Goal: Task Accomplishment & Management: Complete application form

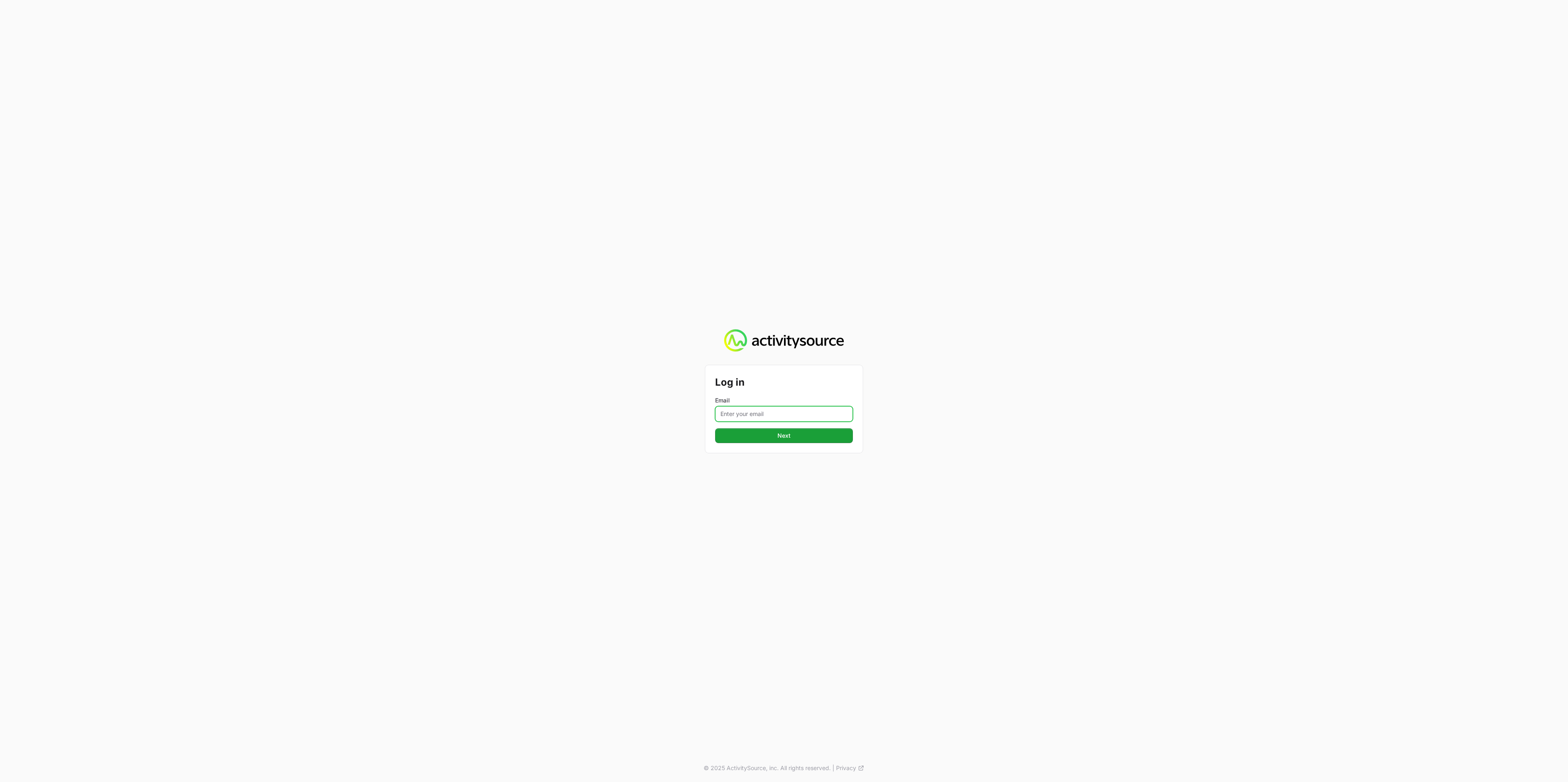
click at [718, 409] on input "Email" at bounding box center [784, 414] width 138 height 16
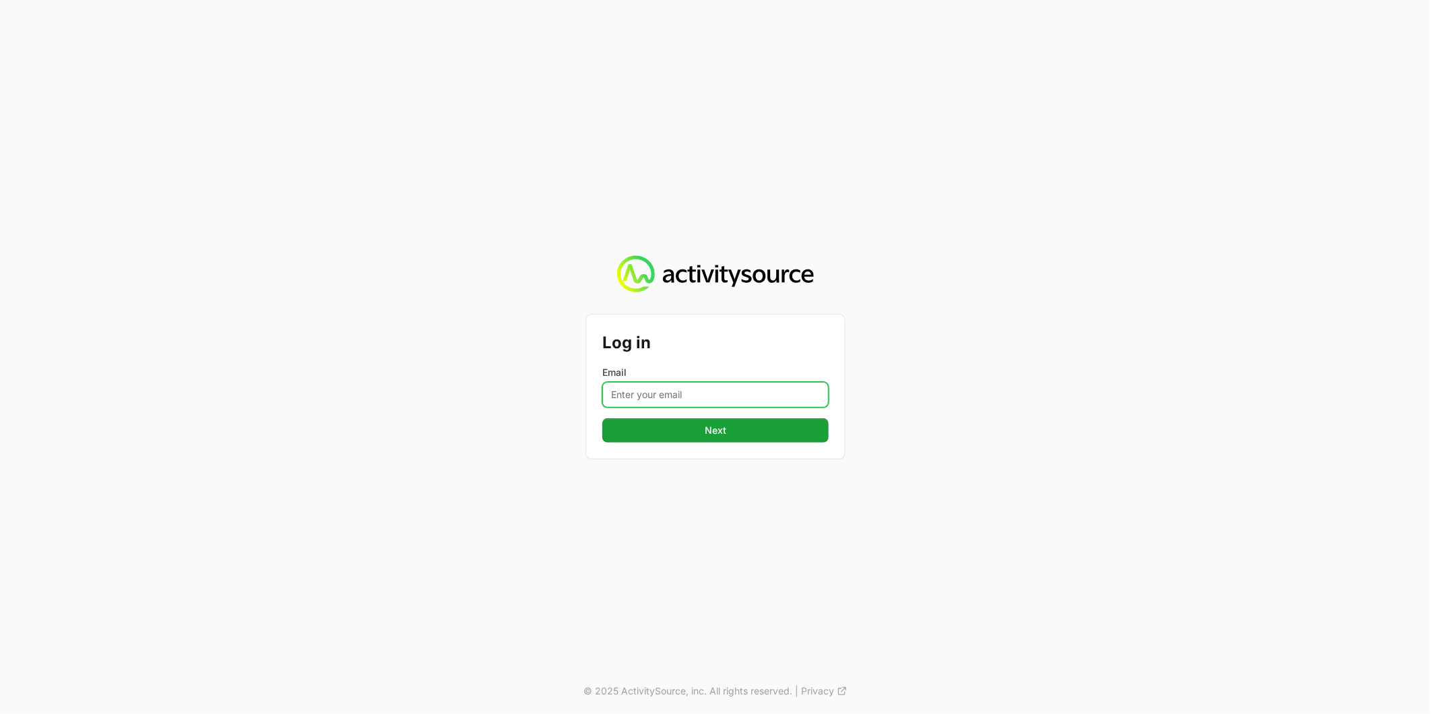
click at [677, 385] on input "Email" at bounding box center [715, 395] width 226 height 26
type input "[PERSON_NAME][EMAIL_ADDRESS][DOMAIN_NAME]"
click at [719, 432] on span "Next" at bounding box center [716, 430] width 22 height 16
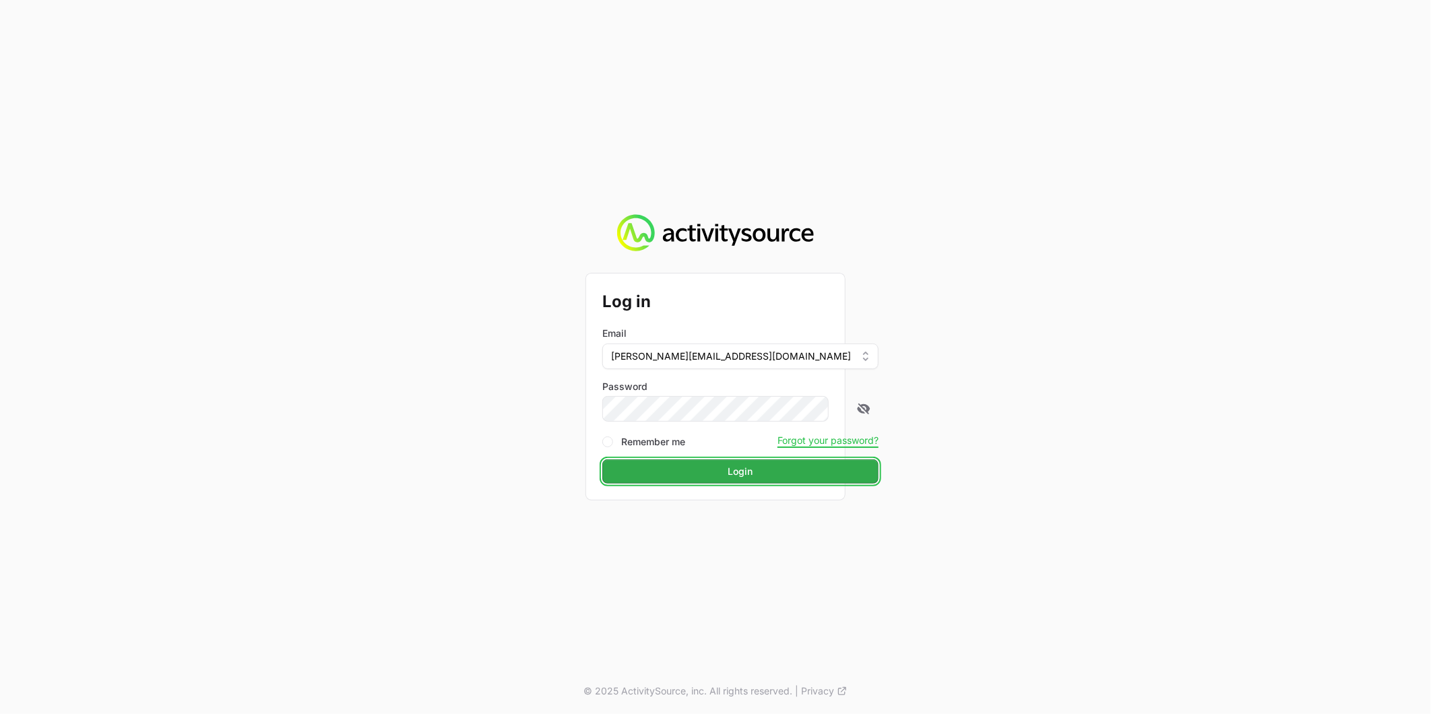
click at [664, 476] on button "Login" at bounding box center [740, 471] width 276 height 24
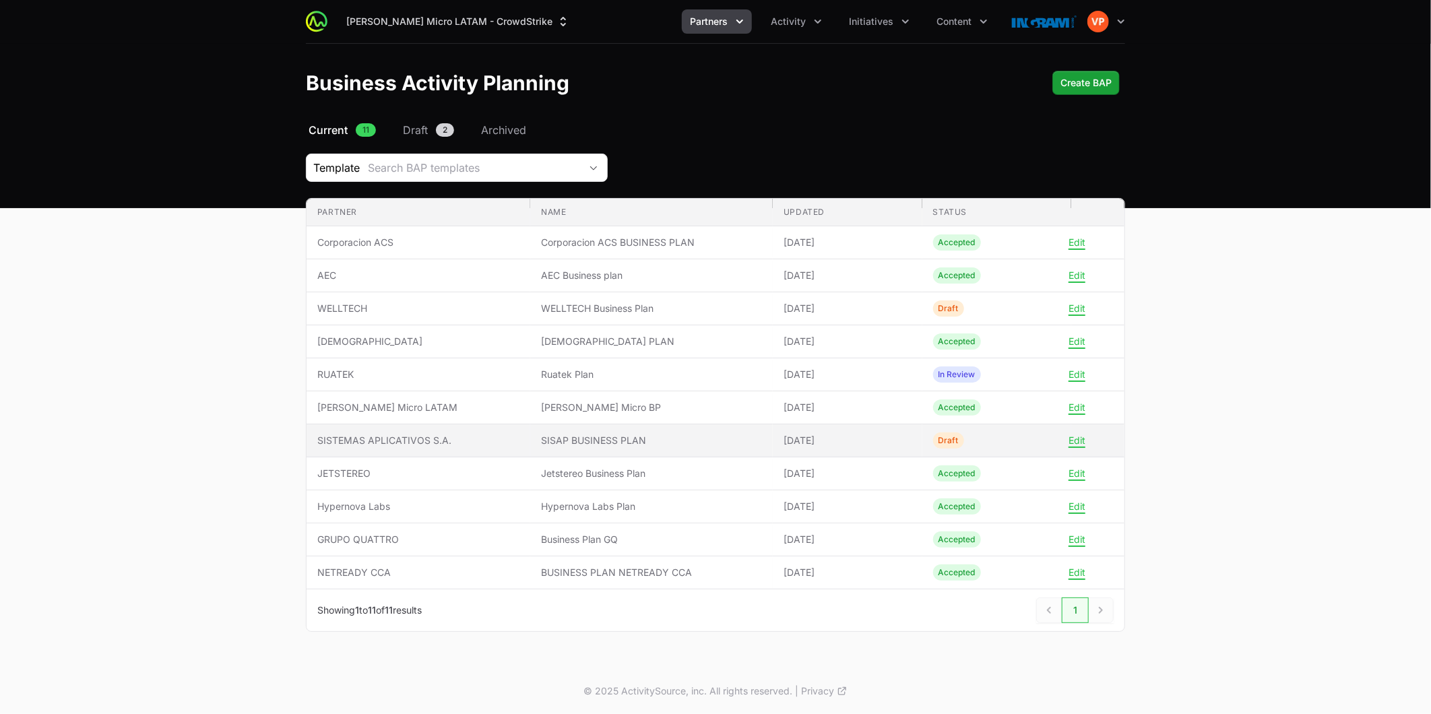
click at [954, 440] on span "Draft" at bounding box center [948, 440] width 31 height 16
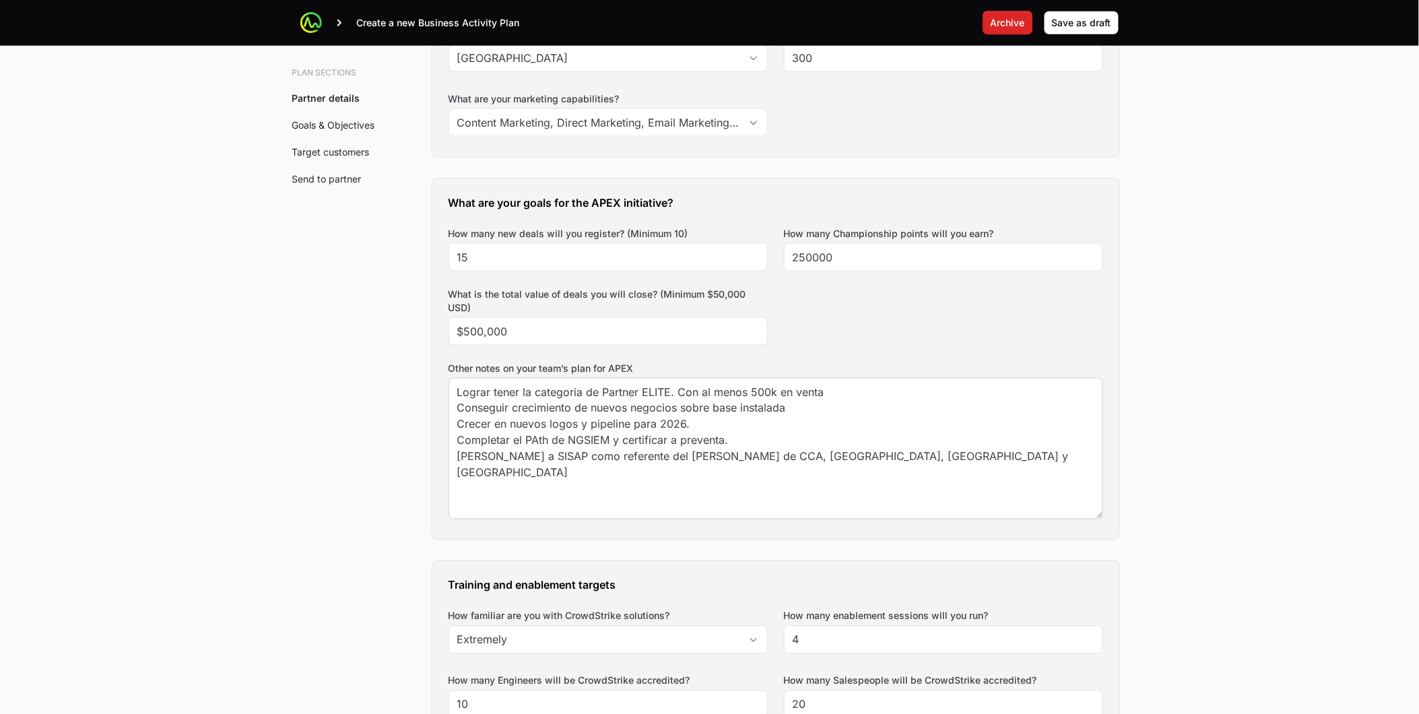
scroll to position [523, 0]
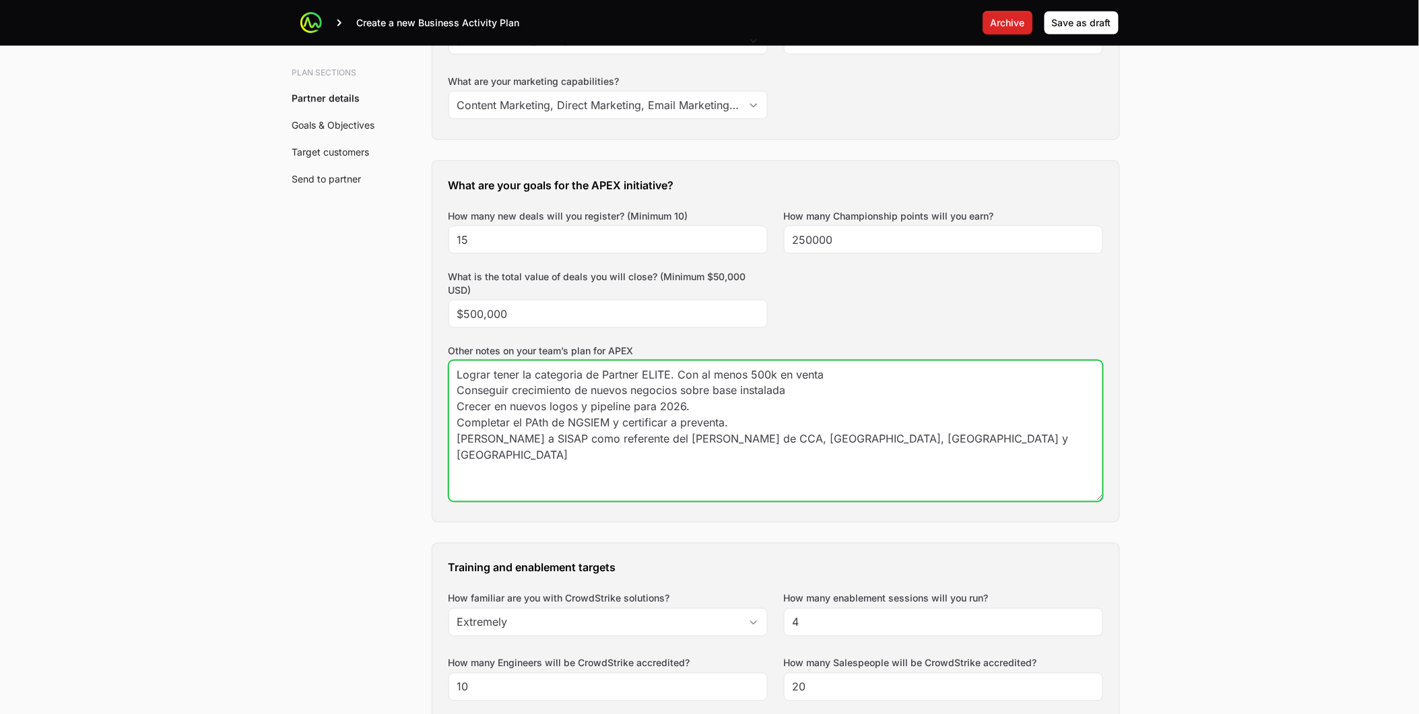
drag, startPoint x: 583, startPoint y: 391, endPoint x: 944, endPoint y: 443, distance: 364.8
click at [944, 443] on textarea "Lograr tener la categoria de Partner ELITE. Con al menos 500k en venta Consegui…" at bounding box center [775, 431] width 653 height 140
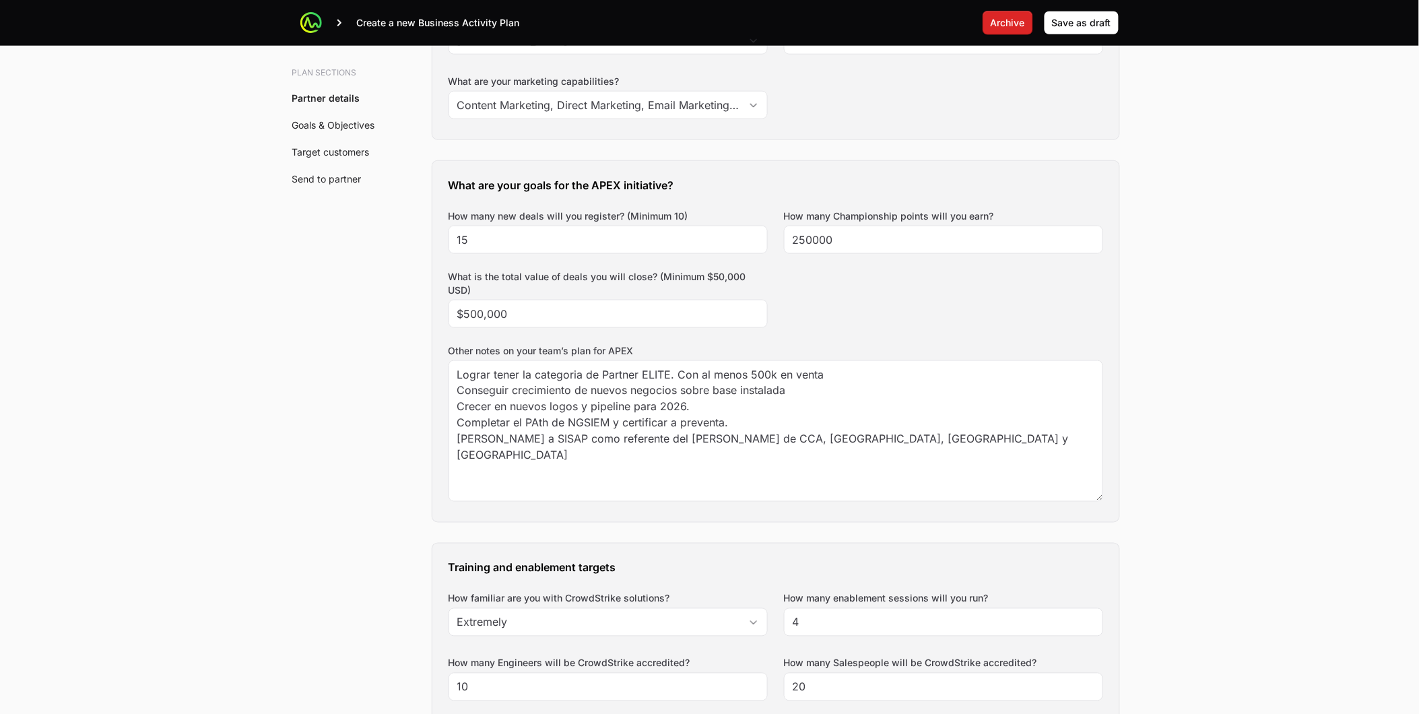
click at [434, 506] on div "What are your goals for the APEX initiative? How many new deals will you regist…" at bounding box center [775, 341] width 687 height 361
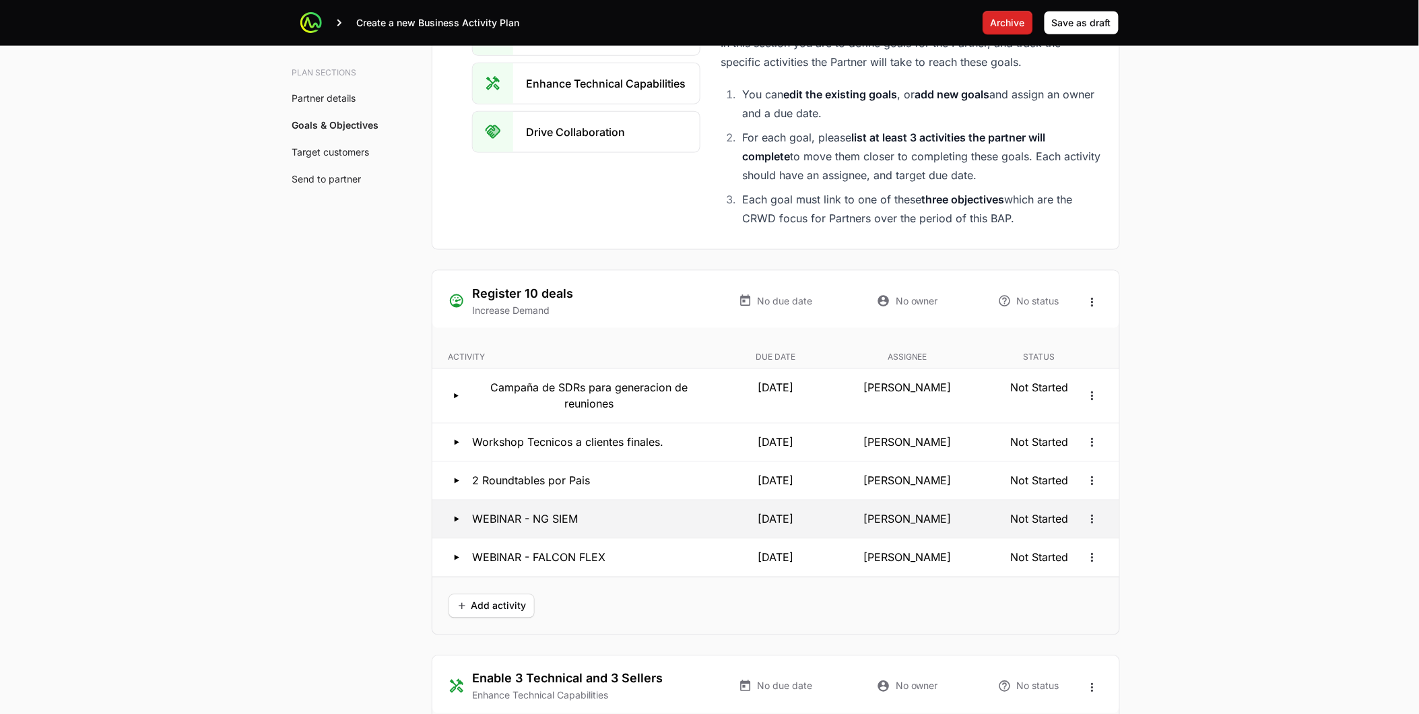
scroll to position [2395, 0]
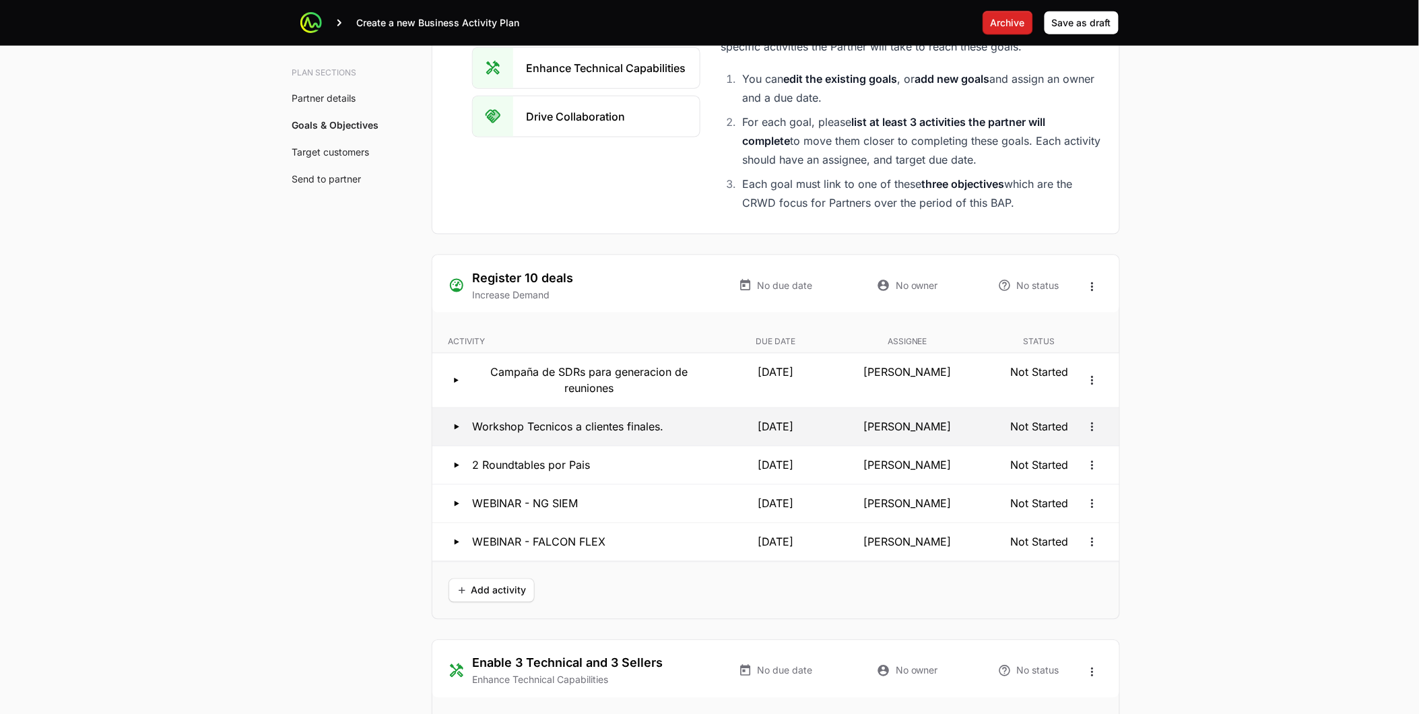
drag, startPoint x: 500, startPoint y: 376, endPoint x: 715, endPoint y: 412, distance: 218.6
click at [715, 413] on ul "Activity Due date Assignee Status Campaña de SDRs para generacion de reuniones …" at bounding box center [775, 444] width 687 height 236
drag, startPoint x: 473, startPoint y: 430, endPoint x: 750, endPoint y: 426, distance: 276.9
click at [750, 426] on div "Workshop Tecnicos a clientes finales. [DATE] [PERSON_NAME] Not Started" at bounding box center [776, 427] width 655 height 16
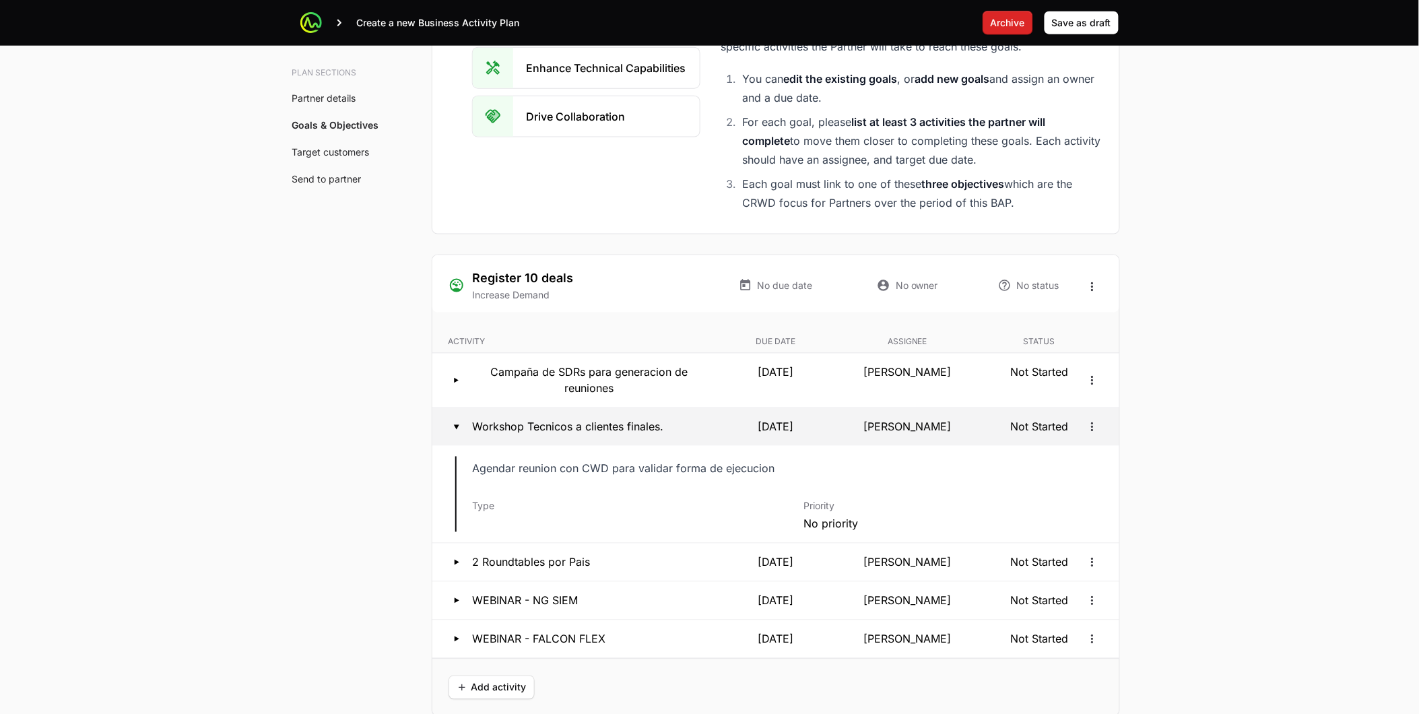
click at [787, 434] on p "[DATE]" at bounding box center [776, 427] width 127 height 16
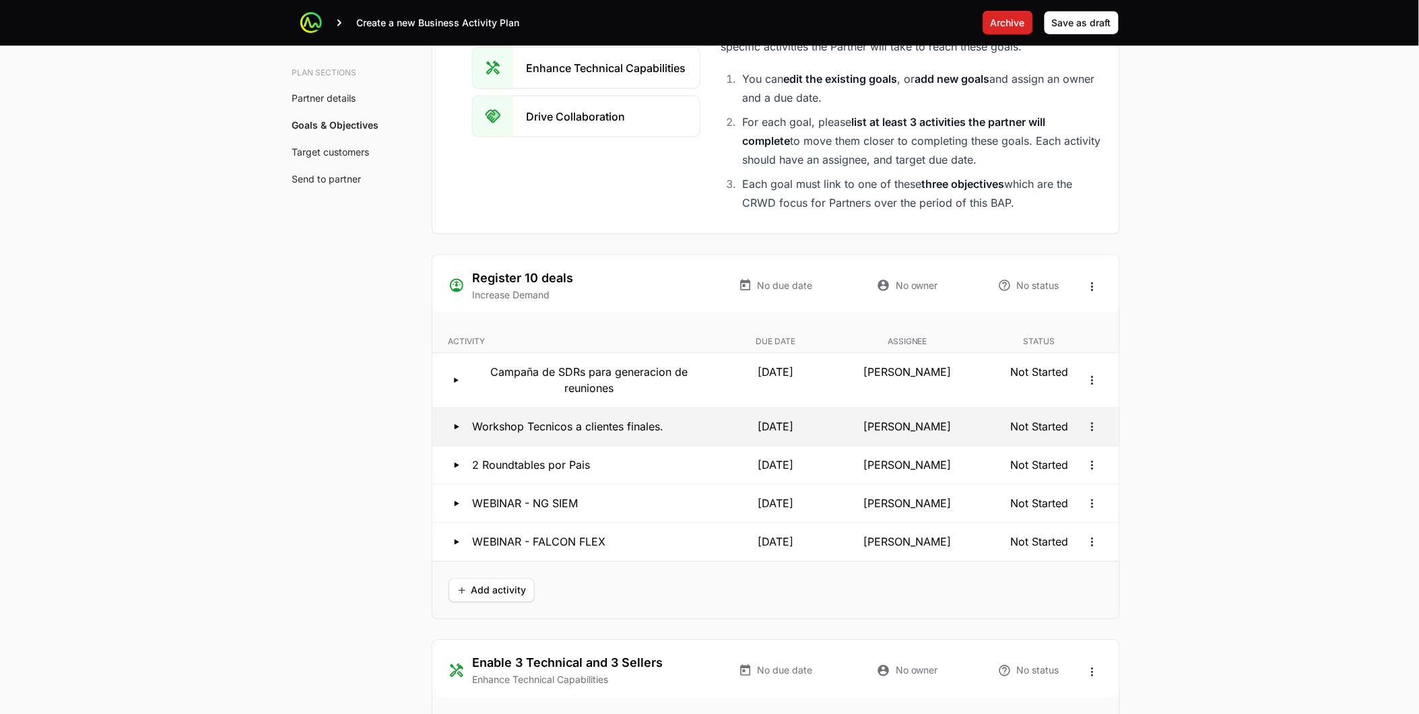
click at [786, 441] on button "Workshop Tecnicos a clientes finales. [DATE] [PERSON_NAME] Not Started" at bounding box center [775, 427] width 687 height 38
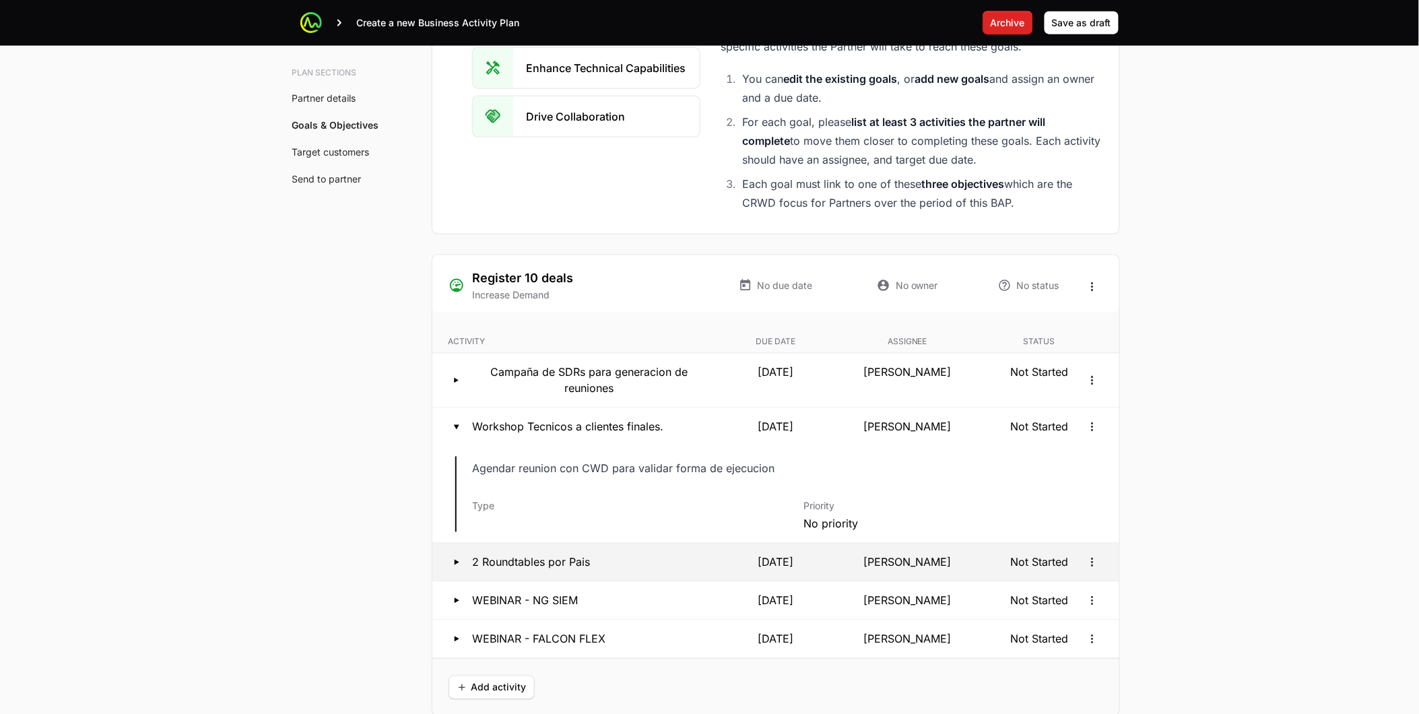
click at [511, 568] on p "2 Roundtables por Pais" at bounding box center [532, 562] width 118 height 16
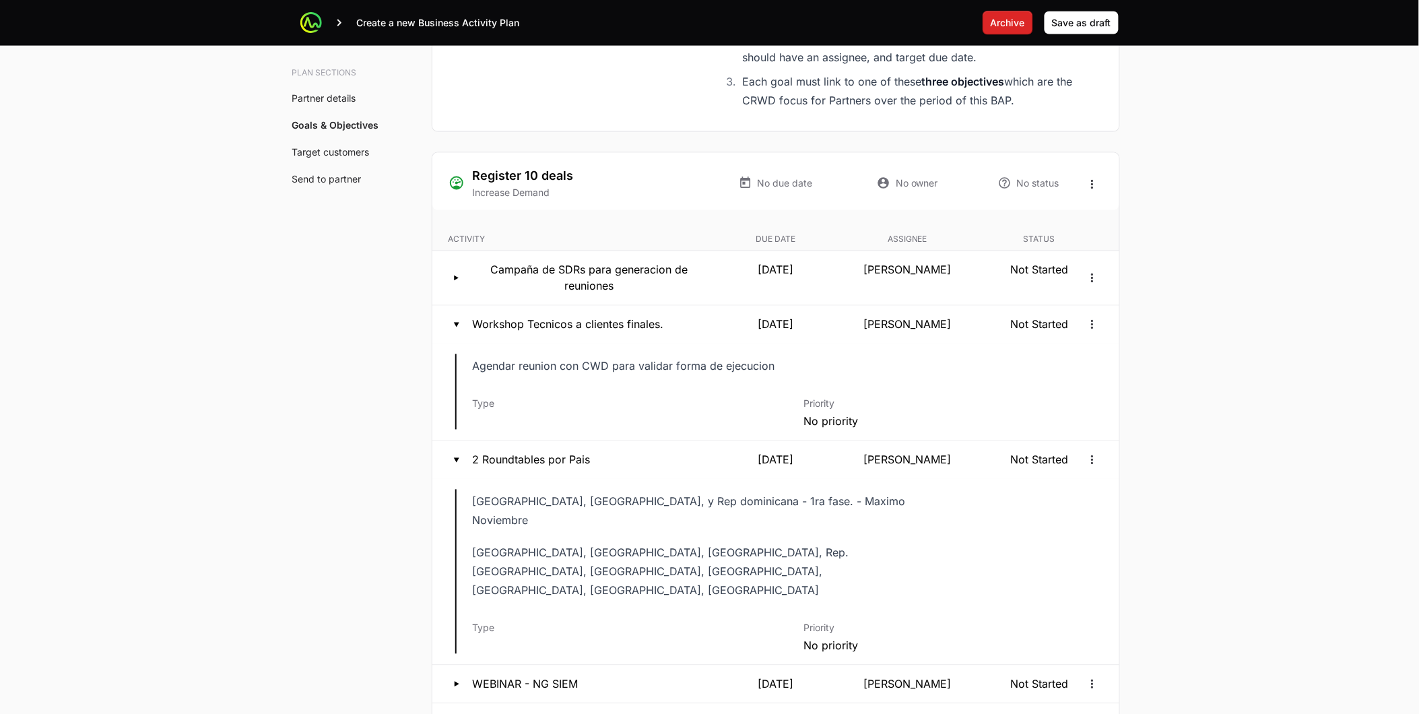
scroll to position [2544, 0]
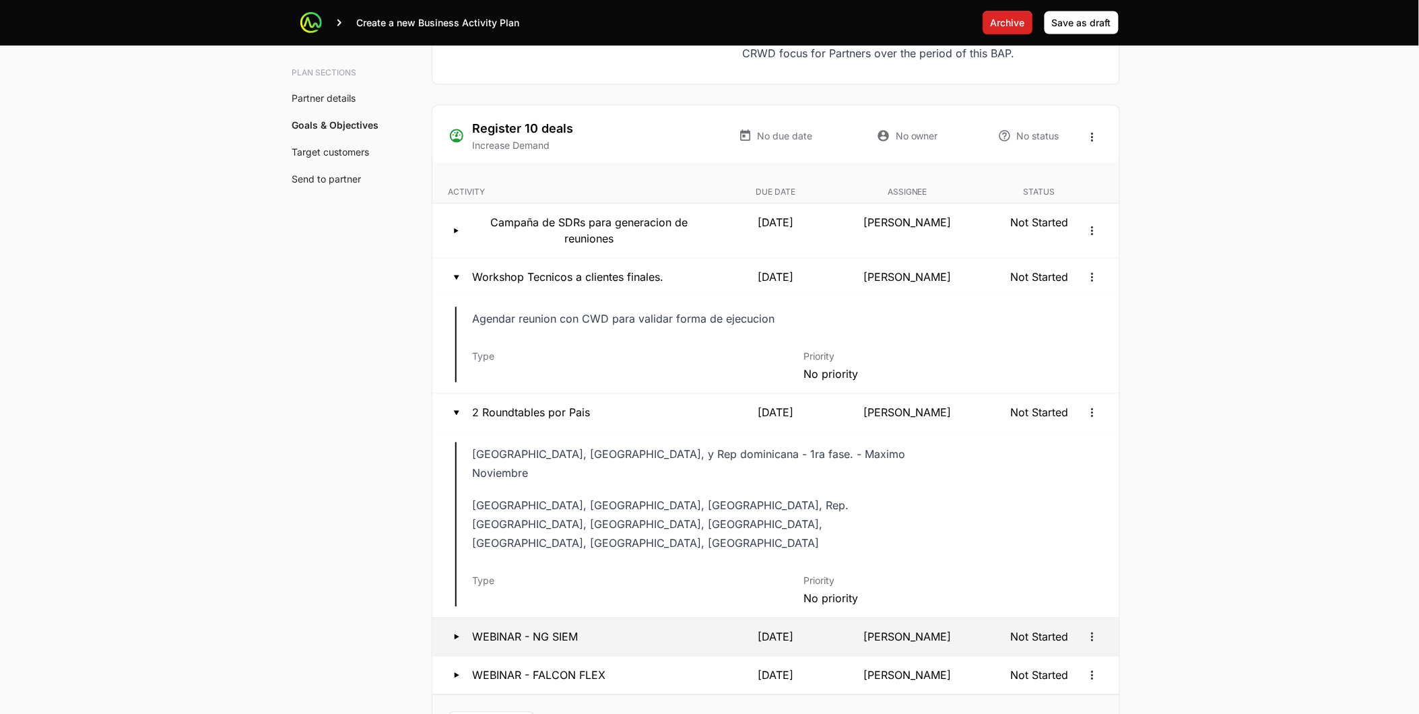
click at [707, 629] on div "WEBINAR - NG SIEM 07 Oct 2025 Vanessa Goubaud Not Started" at bounding box center [776, 637] width 655 height 16
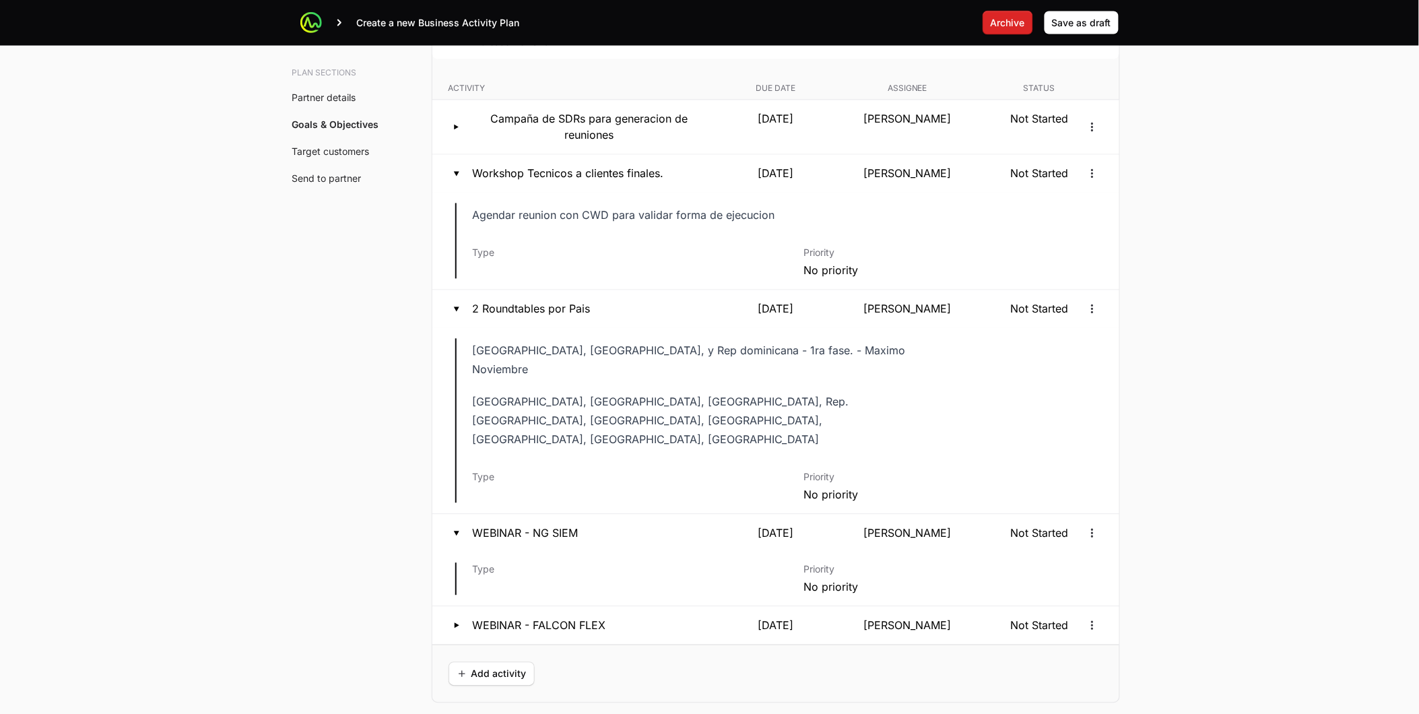
scroll to position [2769, 0]
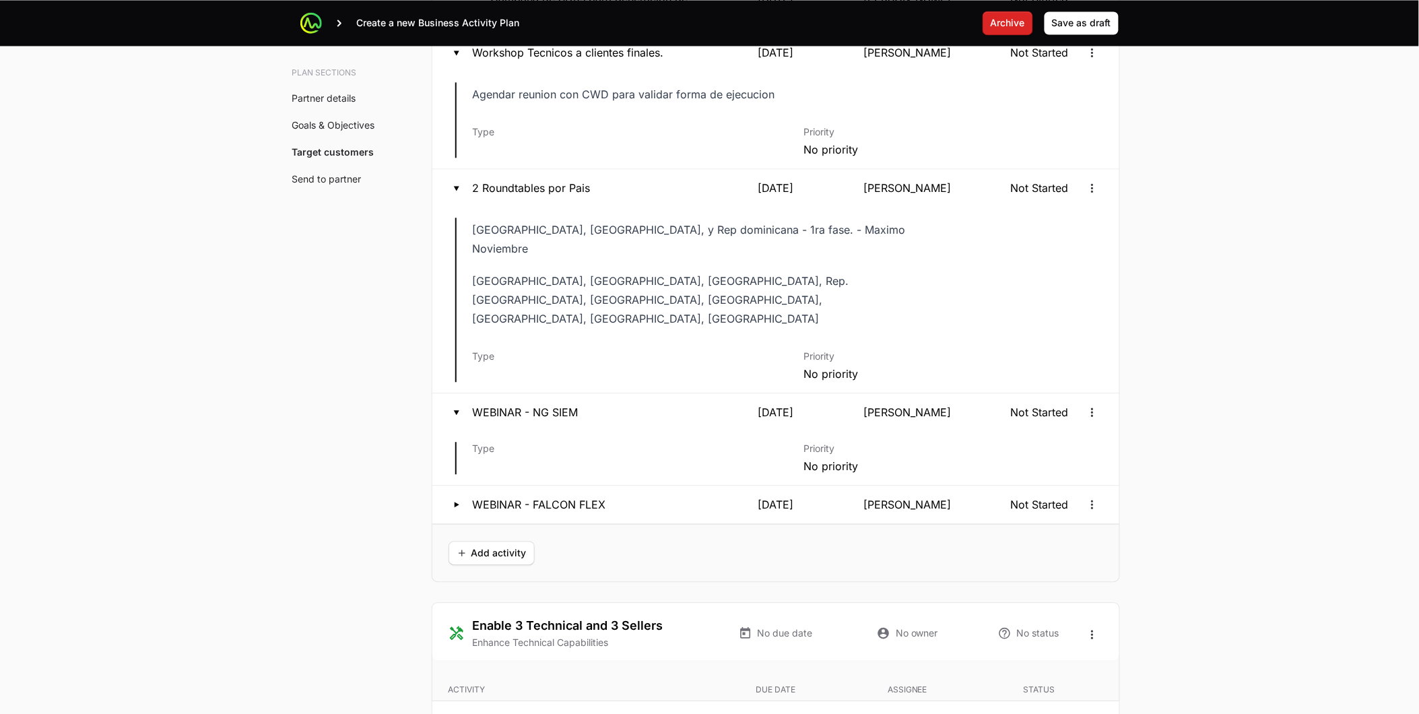
click at [567, 449] on div "Type Priority No priority" at bounding box center [775, 458] width 687 height 54
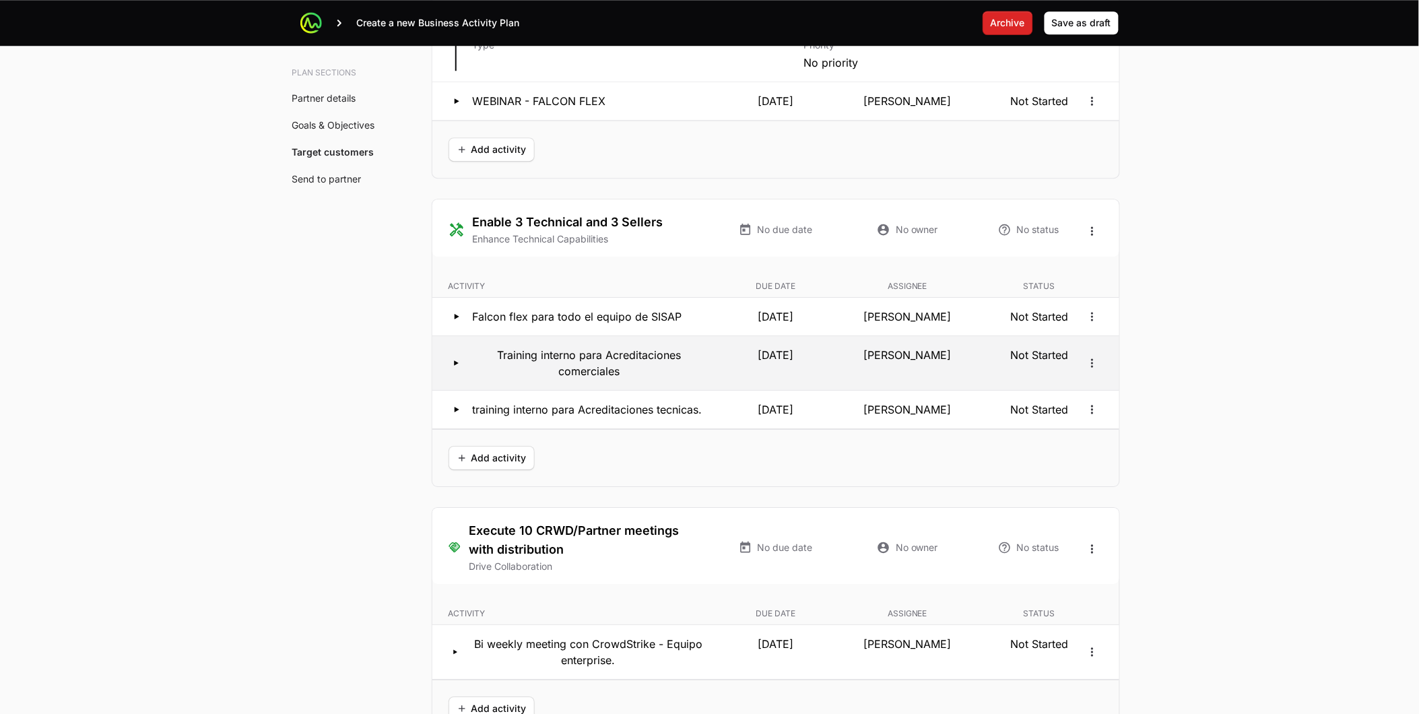
scroll to position [3218, 0]
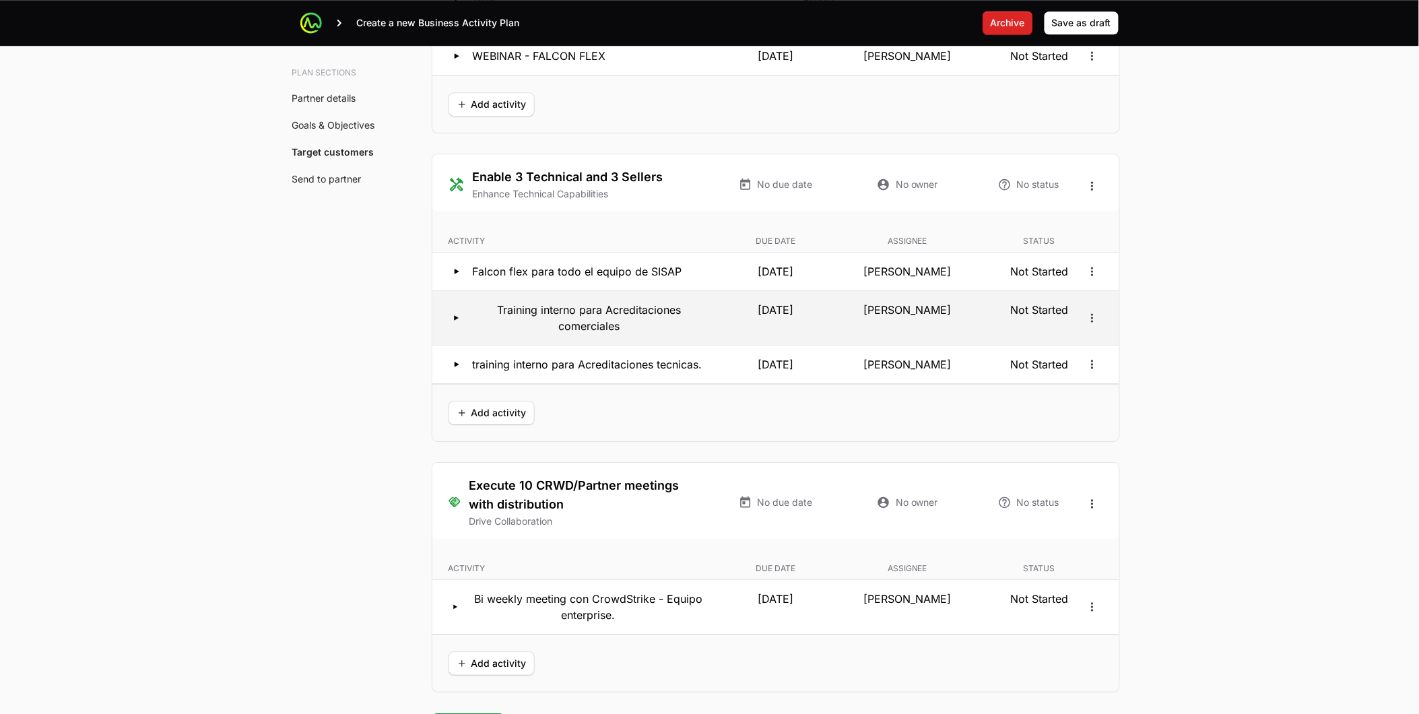
drag, startPoint x: 732, startPoint y: 267, endPoint x: 807, endPoint y: 273, distance: 75.6
click at [807, 302] on p "[DATE]" at bounding box center [776, 318] width 127 height 32
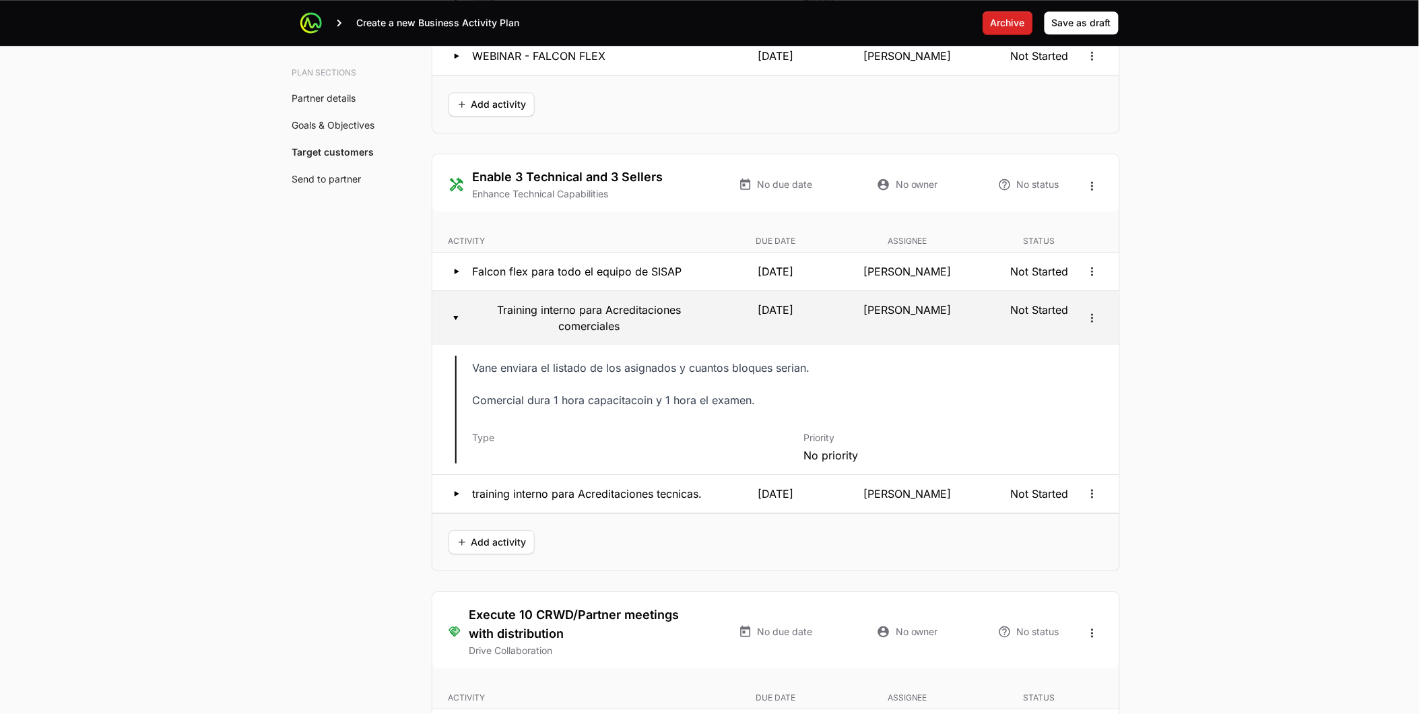
click at [804, 302] on p "[DATE]" at bounding box center [776, 318] width 127 height 32
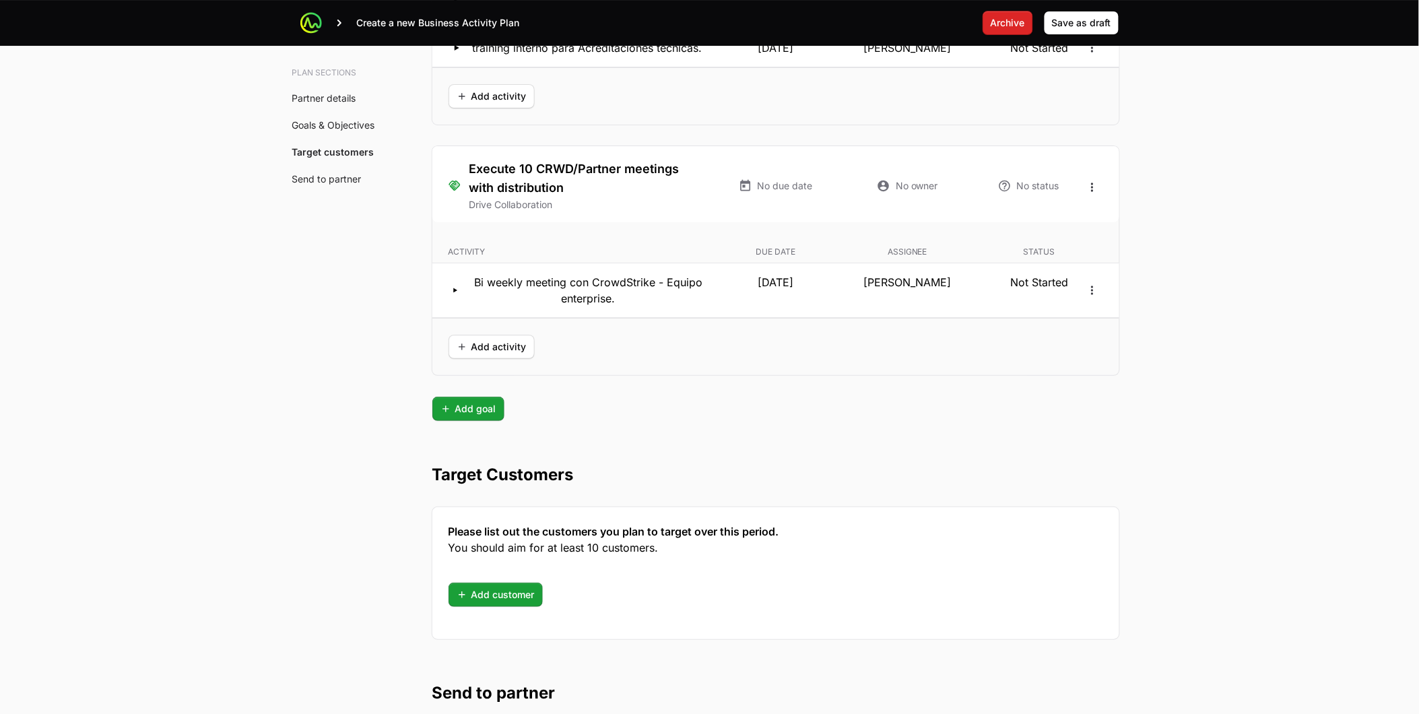
scroll to position [3667, 0]
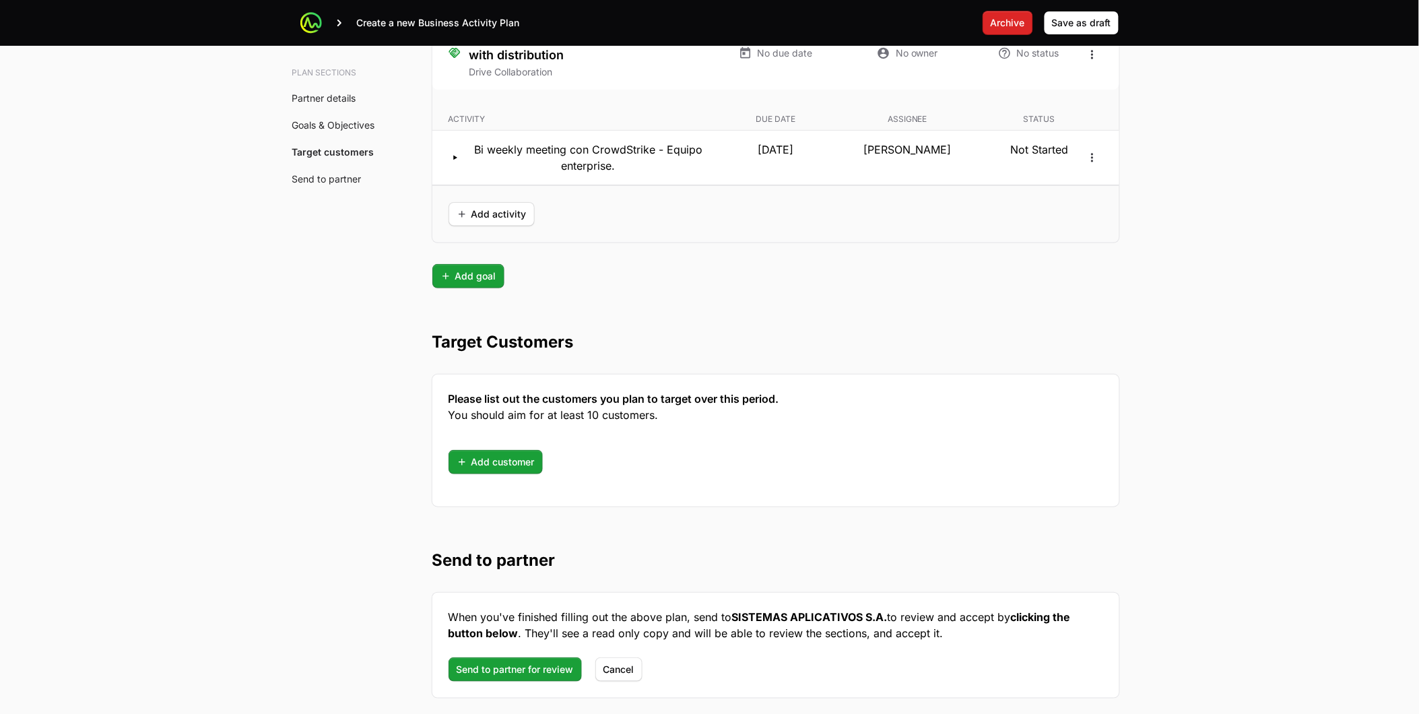
drag, startPoint x: 263, startPoint y: 418, endPoint x: 365, endPoint y: 595, distance: 204.6
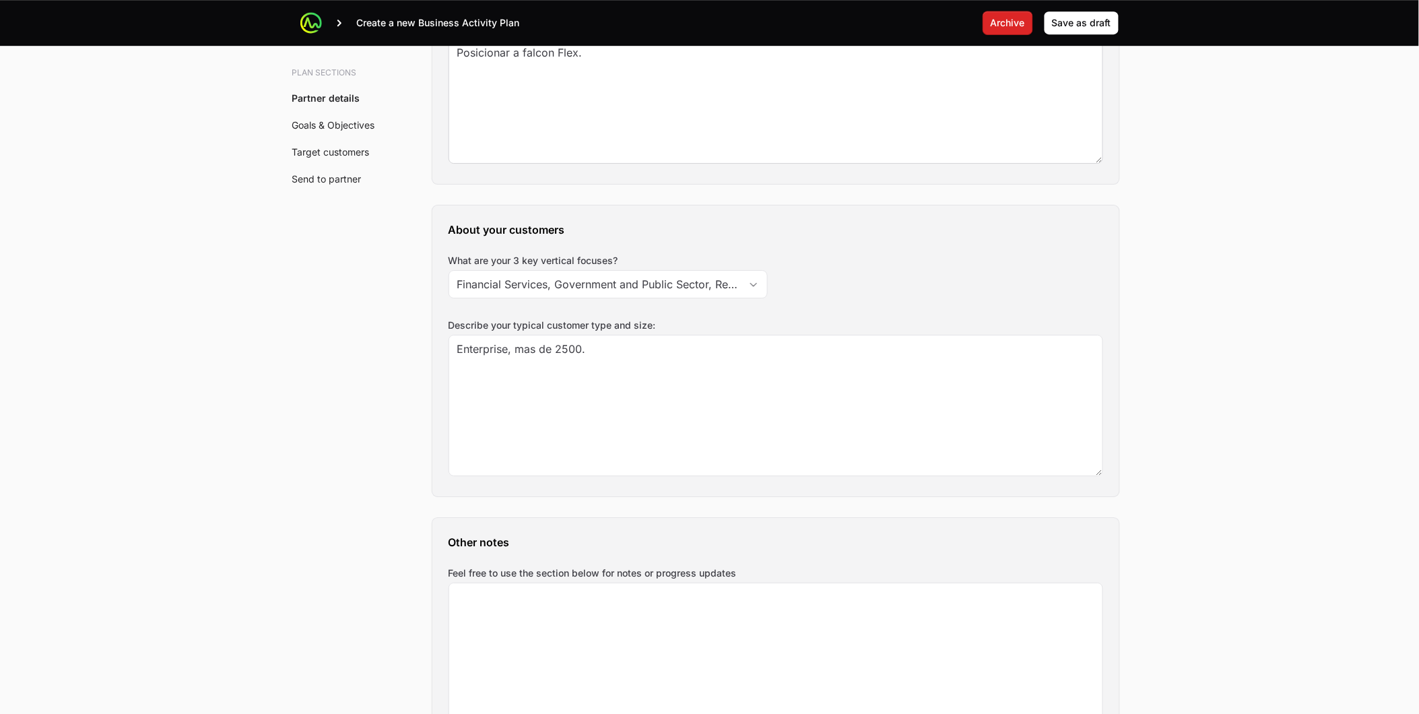
scroll to position [1460, 0]
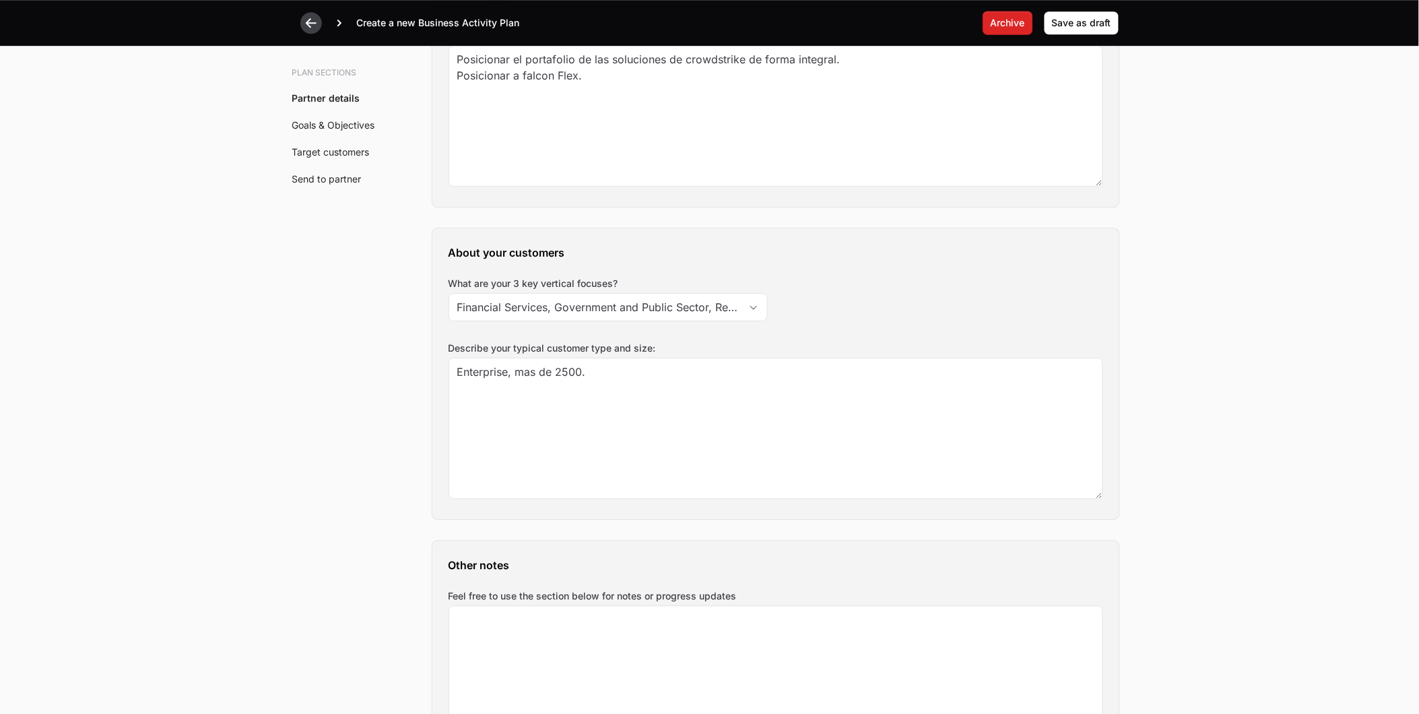
click at [299, 19] on div "Create a new Business Activity Plan Archive Save as draft" at bounding box center [710, 23] width 862 height 46
click at [305, 28] on icon at bounding box center [310, 22] width 13 height 13
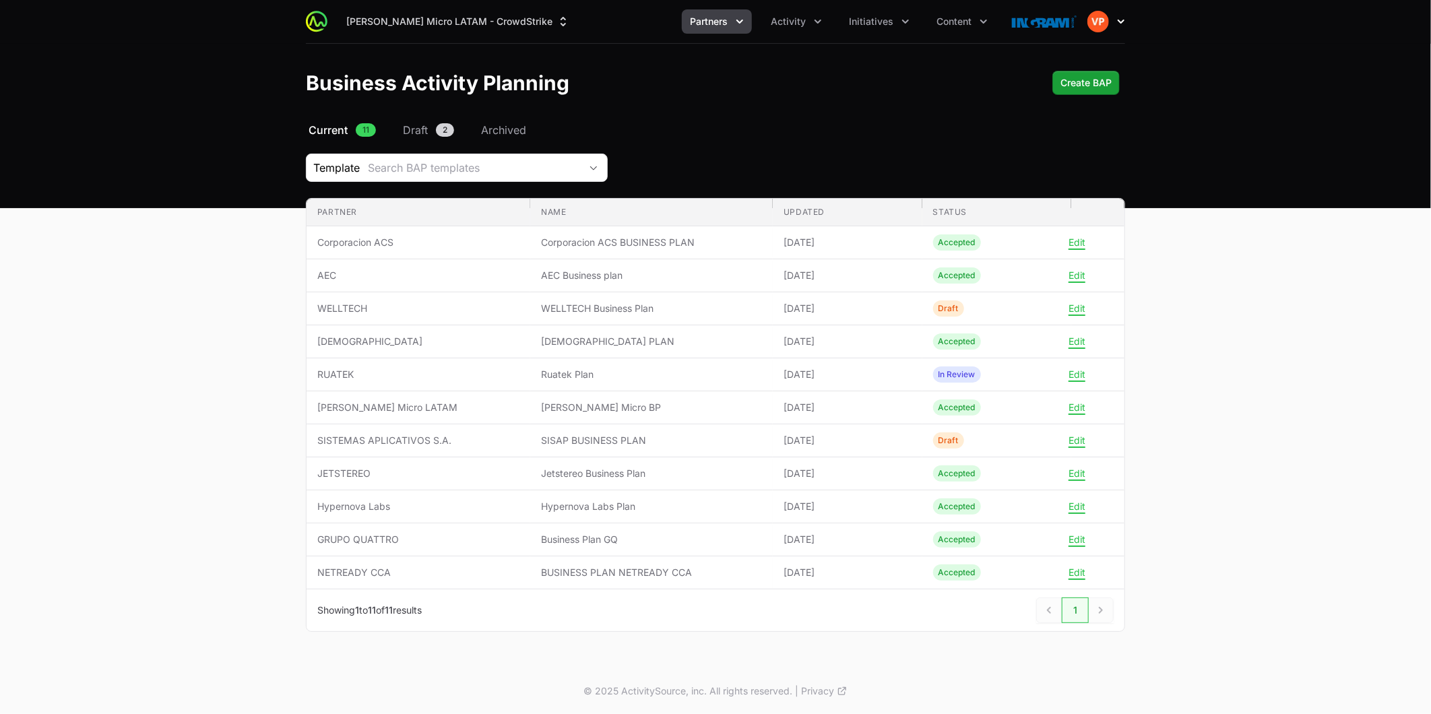
click at [1122, 22] on icon "button" at bounding box center [1120, 21] width 13 height 13
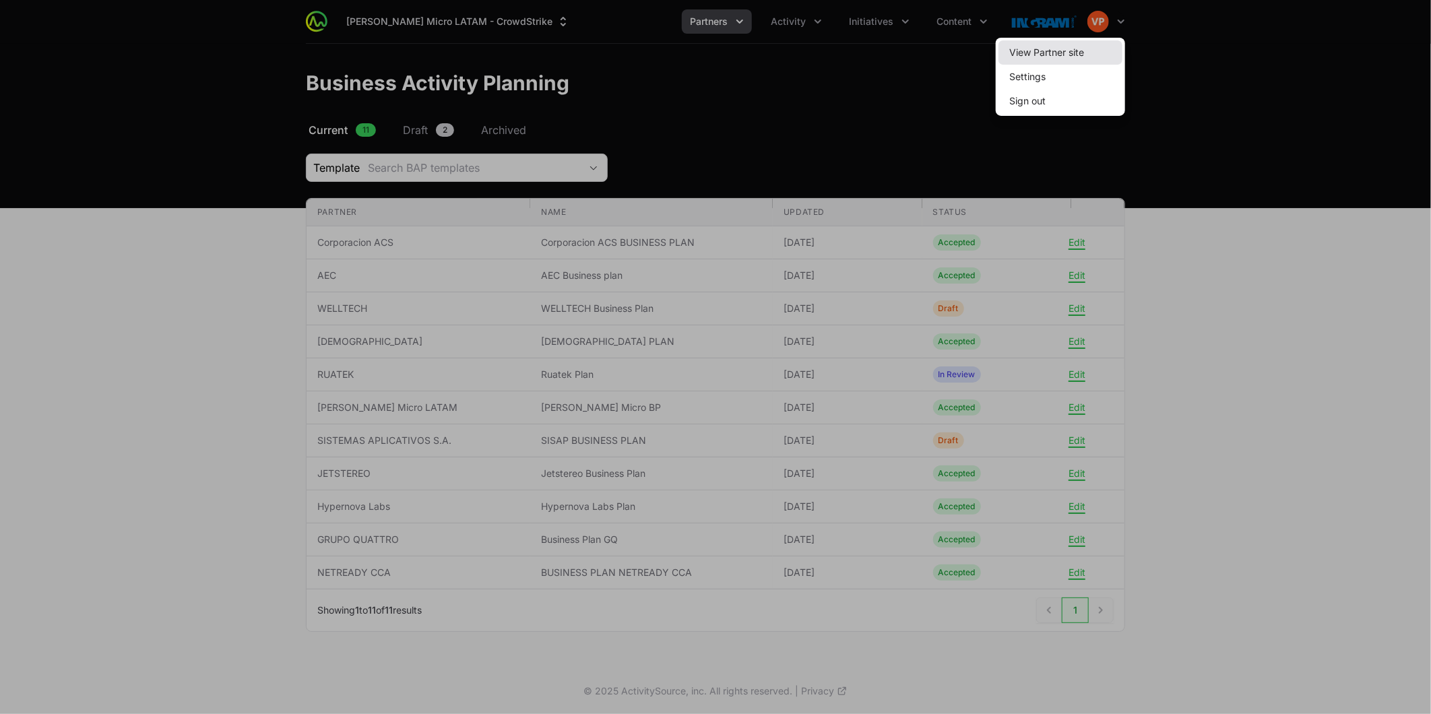
click at [1065, 48] on link "View Partner site" at bounding box center [1060, 52] width 124 height 24
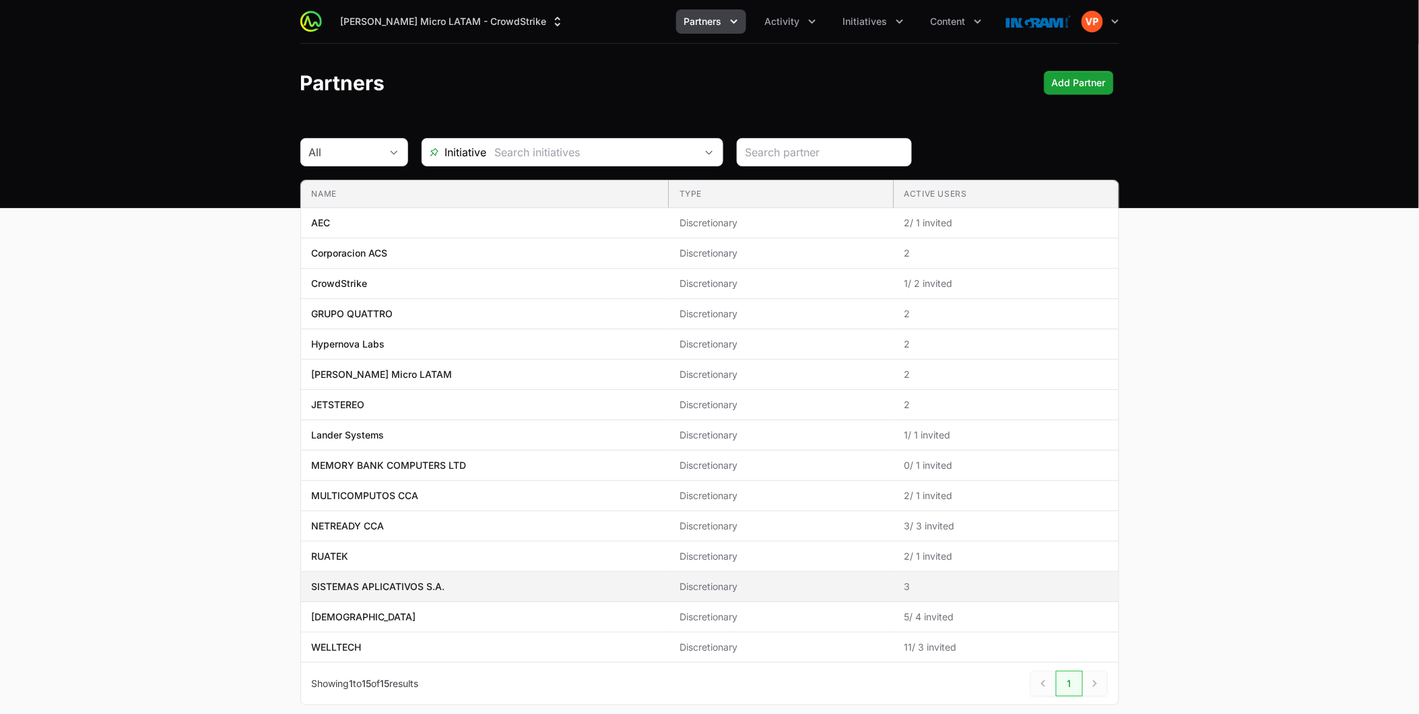
click at [383, 586] on p "SISTEMAS APLICATIVOS S.A." at bounding box center [378, 586] width 133 height 13
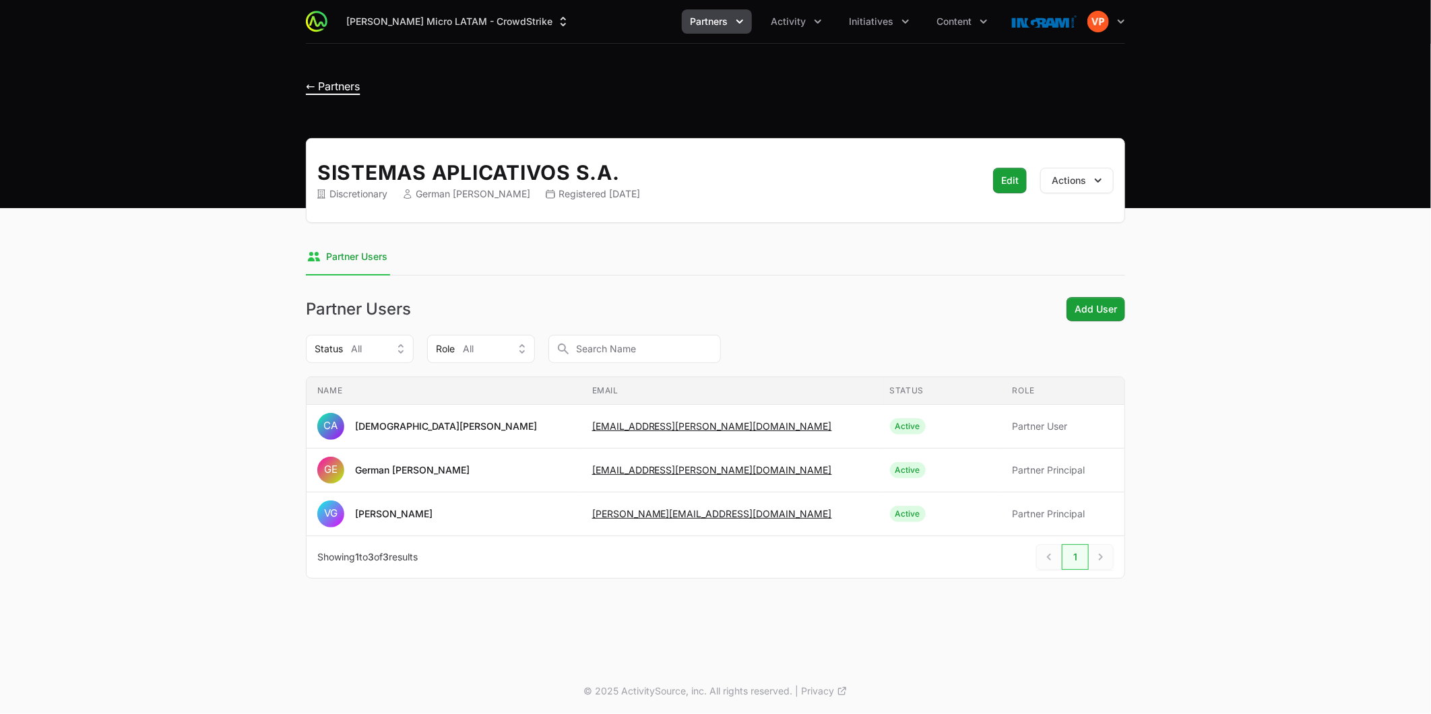
click at [313, 86] on span "← Partners" at bounding box center [333, 85] width 54 height 13
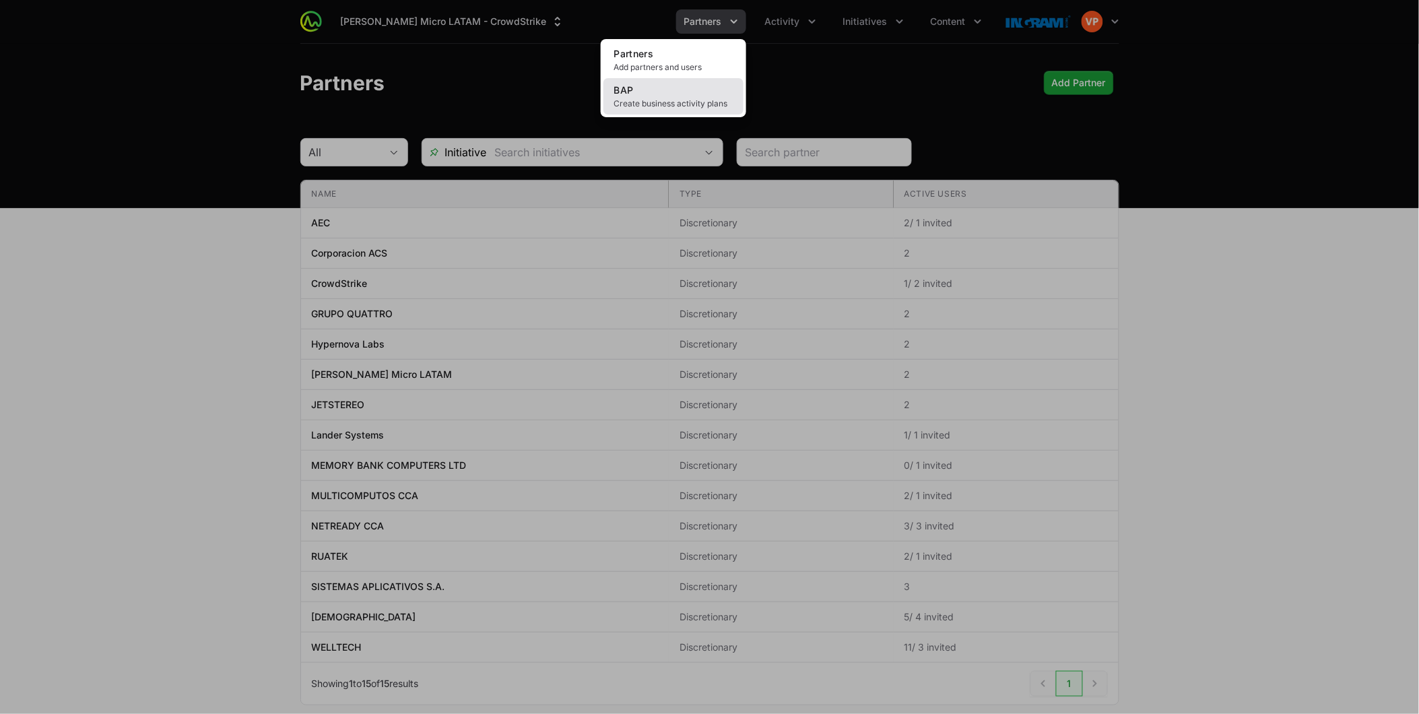
click at [626, 92] on span "BAP" at bounding box center [624, 89] width 20 height 11
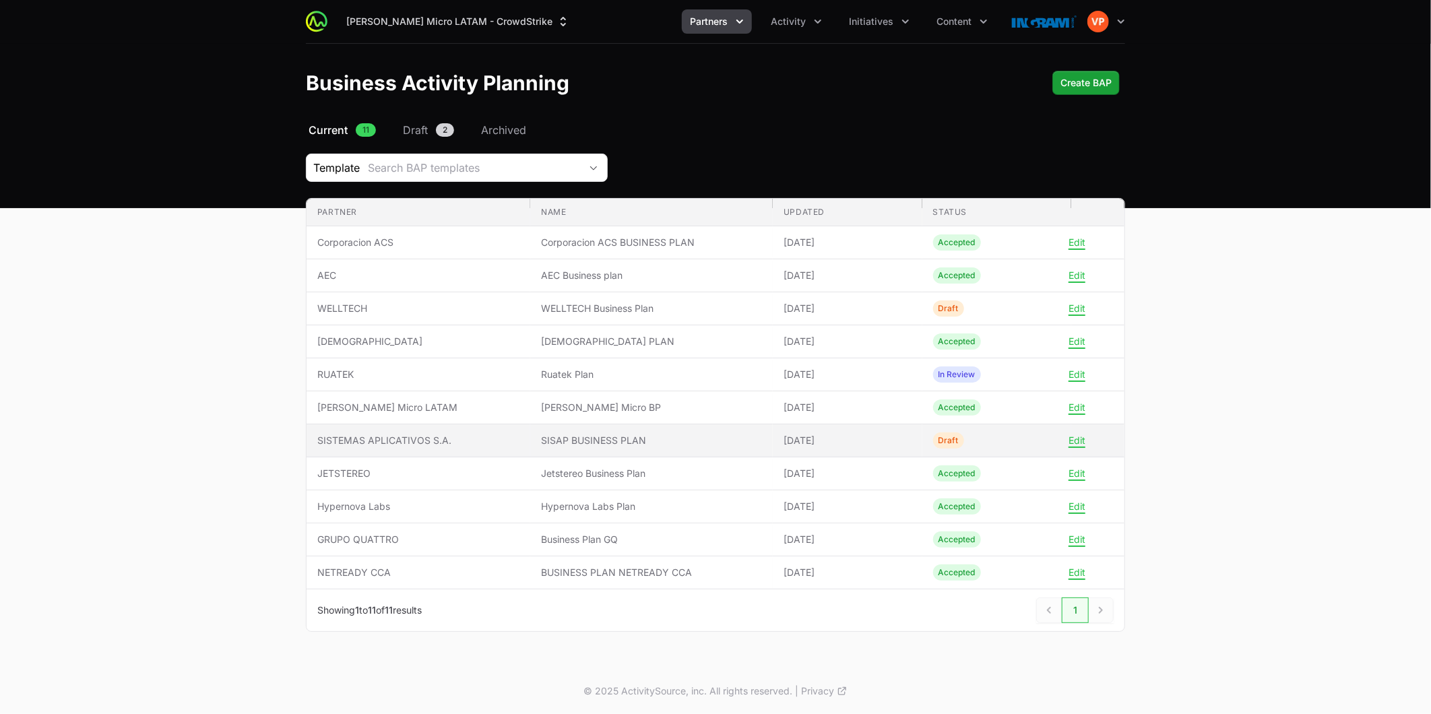
click at [429, 440] on span "SISTEMAS APLICATIVOS S.A." at bounding box center [418, 440] width 202 height 13
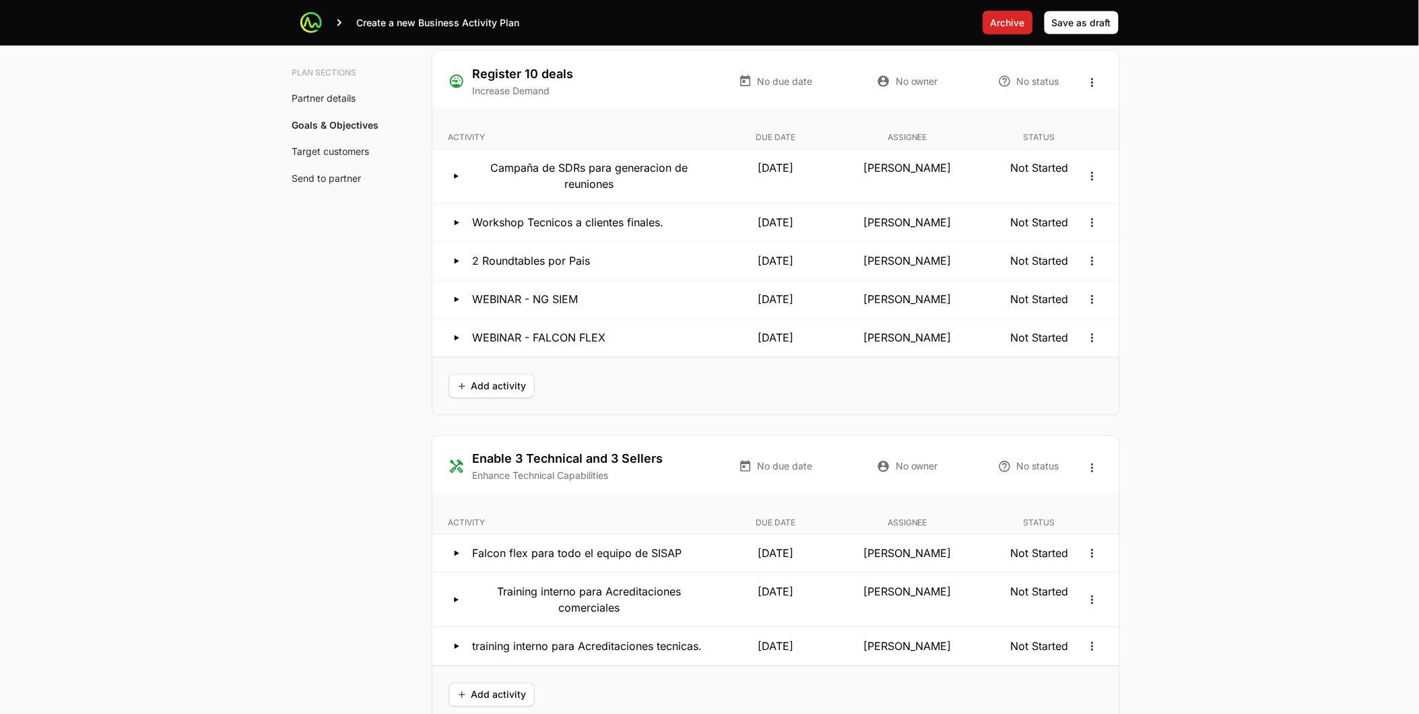
scroll to position [2470, 0]
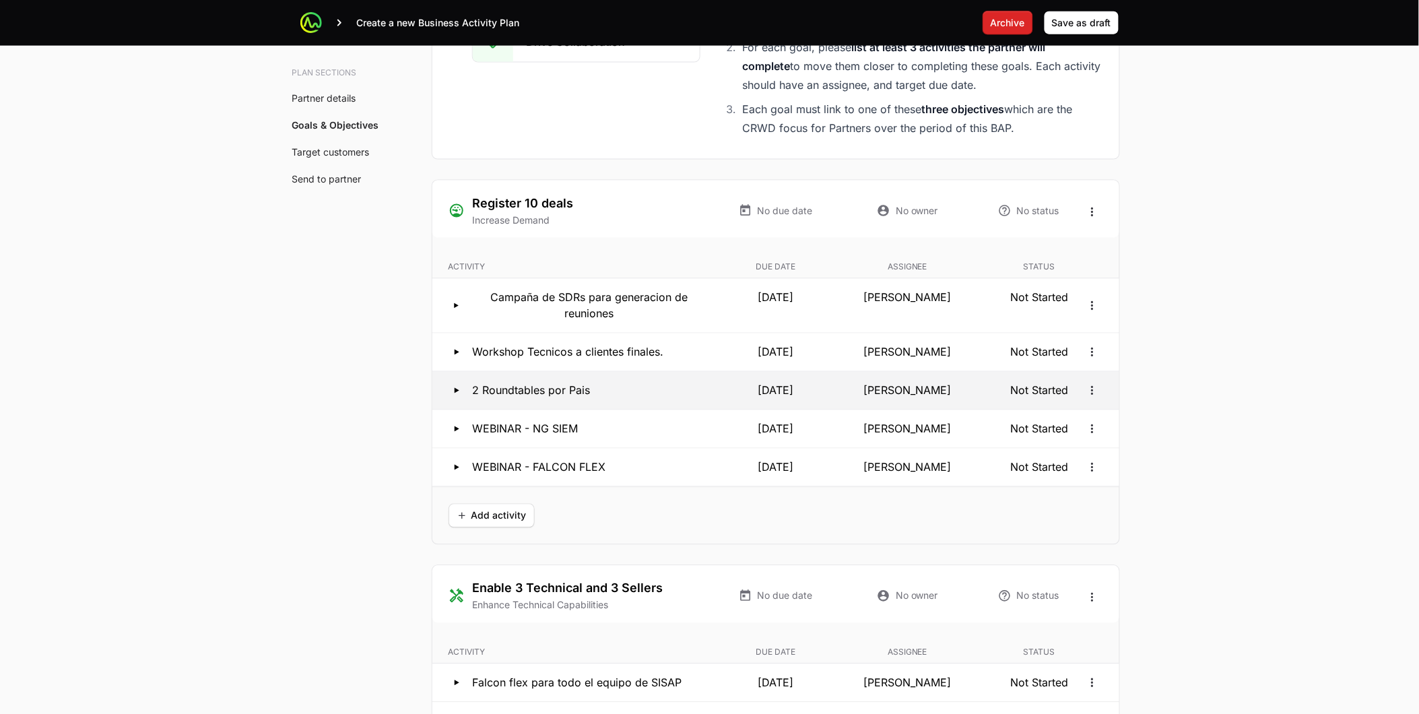
click at [475, 393] on p "2 Roundtables por Pais" at bounding box center [532, 391] width 118 height 16
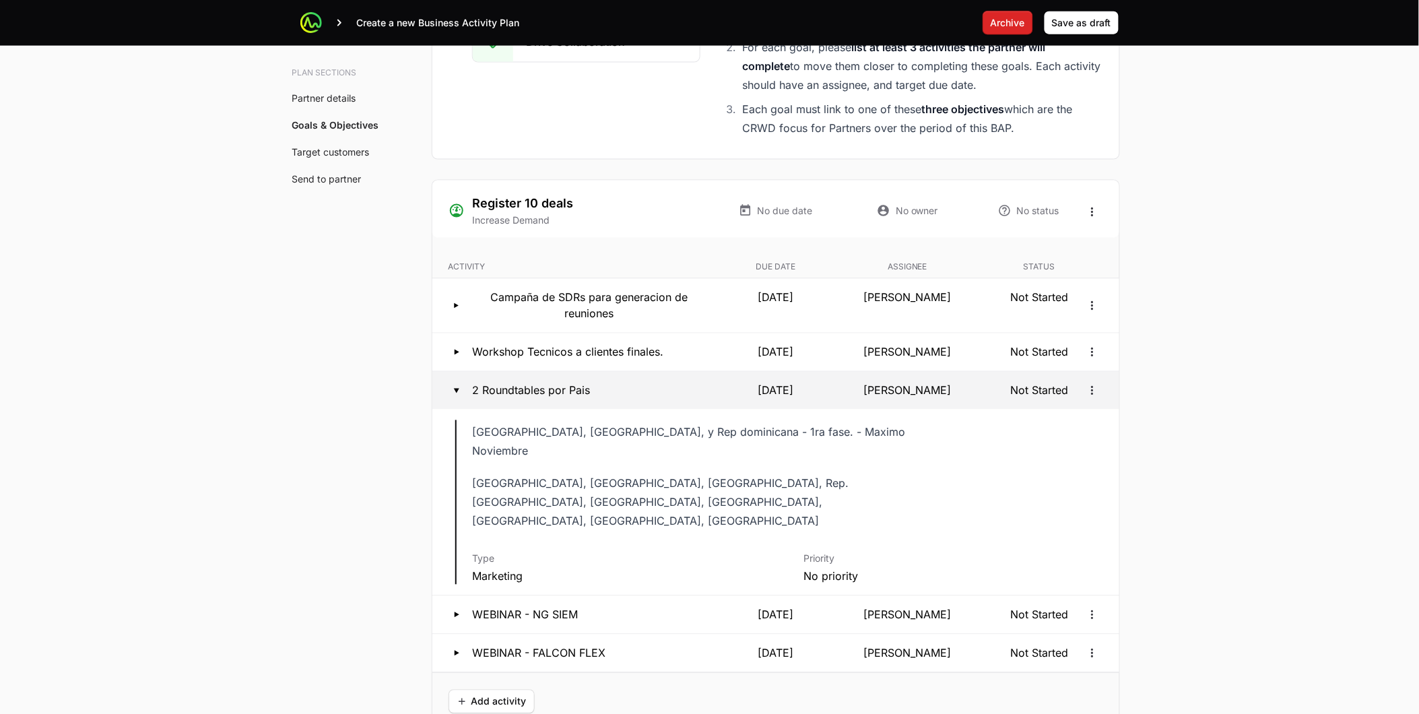
click at [541, 394] on p "2 Roundtables por Pais" at bounding box center [532, 391] width 118 height 16
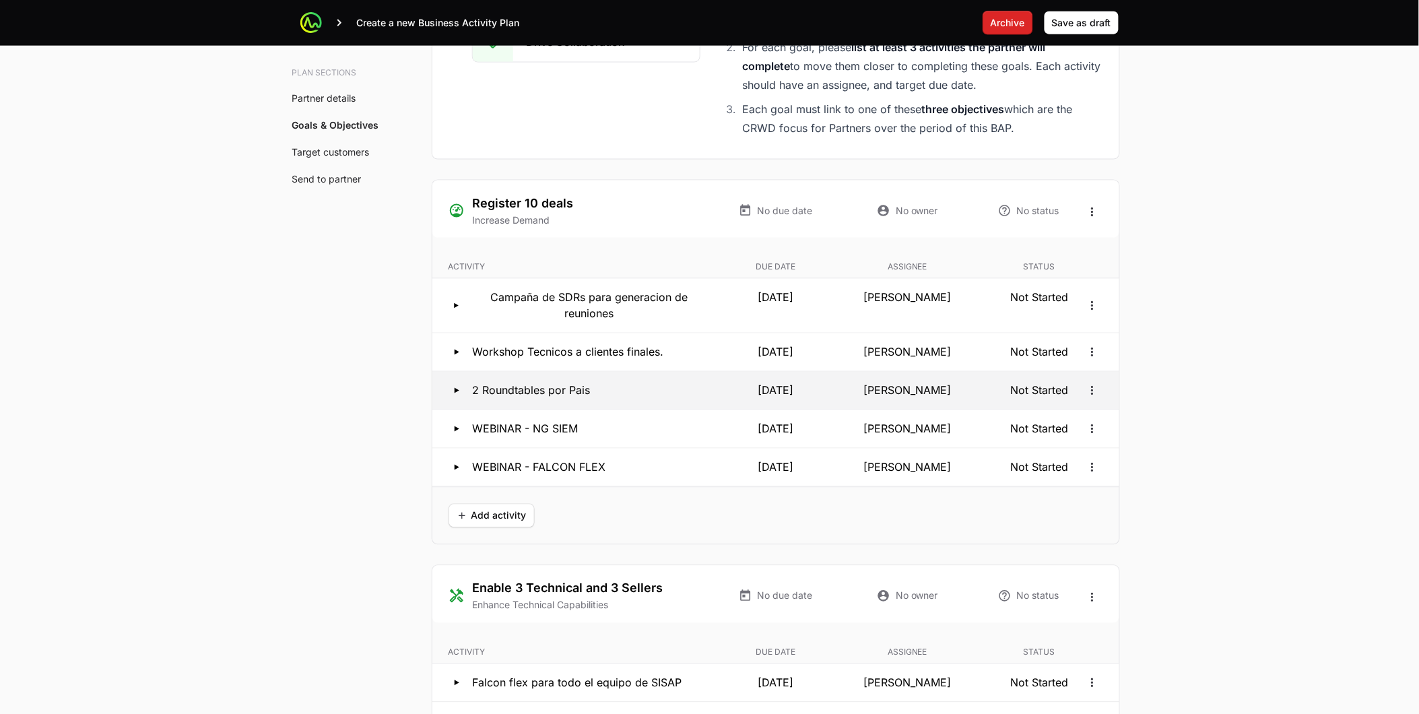
click at [565, 403] on button "2 Roundtables por Pais [DATE] [PERSON_NAME] Not Started" at bounding box center [775, 391] width 687 height 38
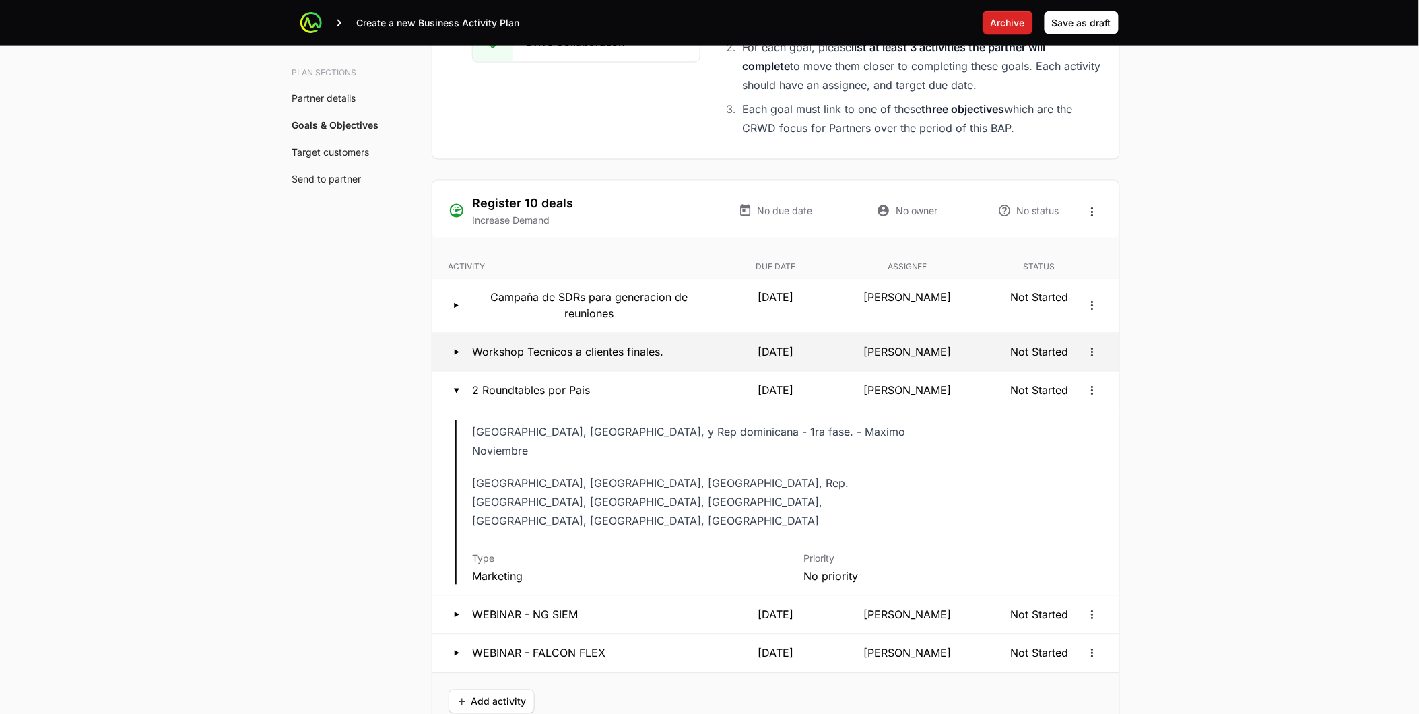
click at [563, 354] on p "Workshop Tecnicos a clientes finales." at bounding box center [568, 352] width 191 height 16
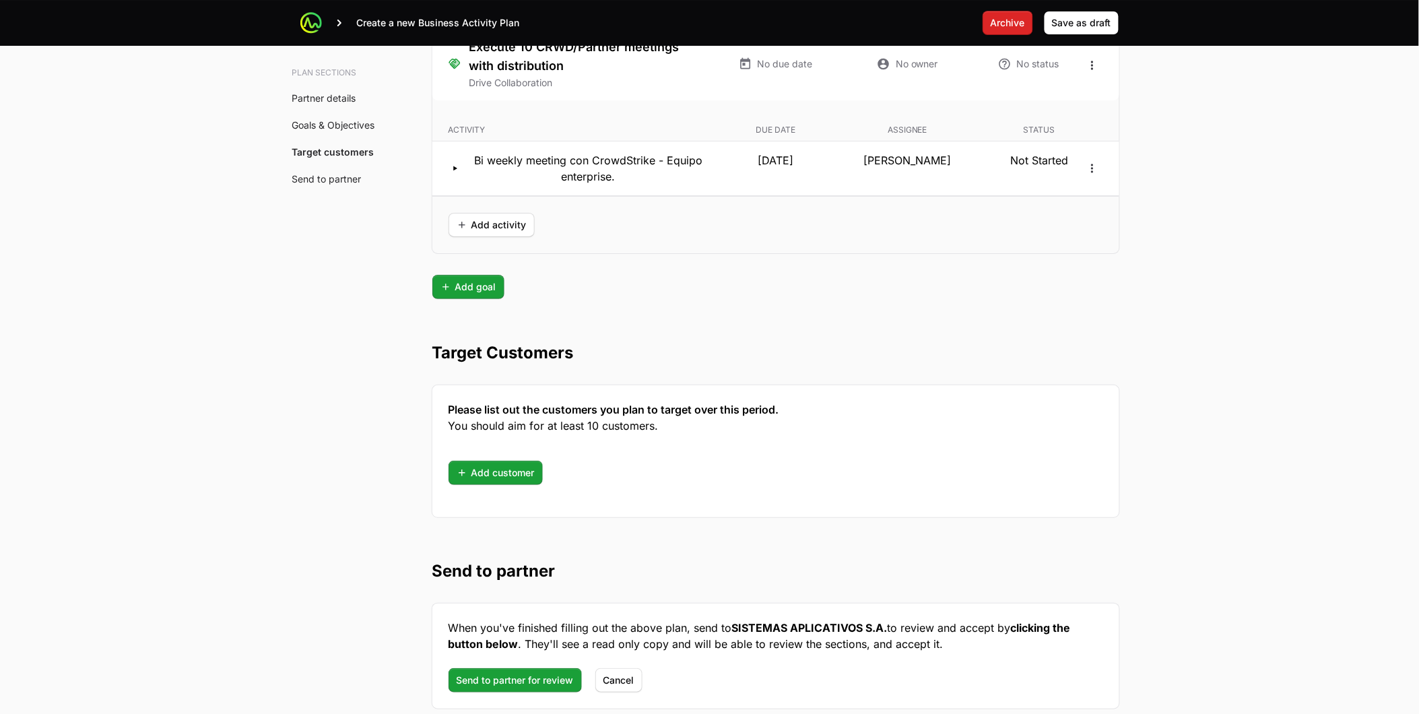
scroll to position [3577, 0]
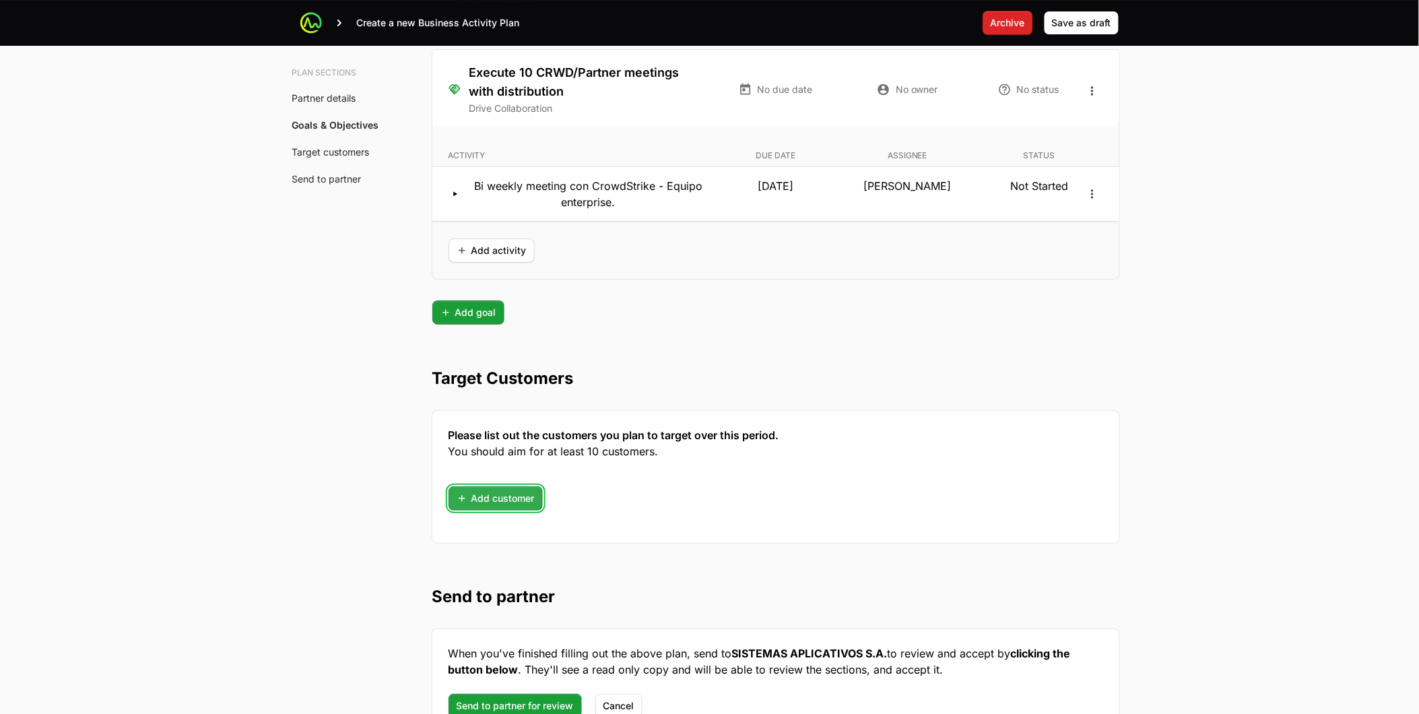
click at [501, 486] on button "Add customer" at bounding box center [496, 498] width 94 height 24
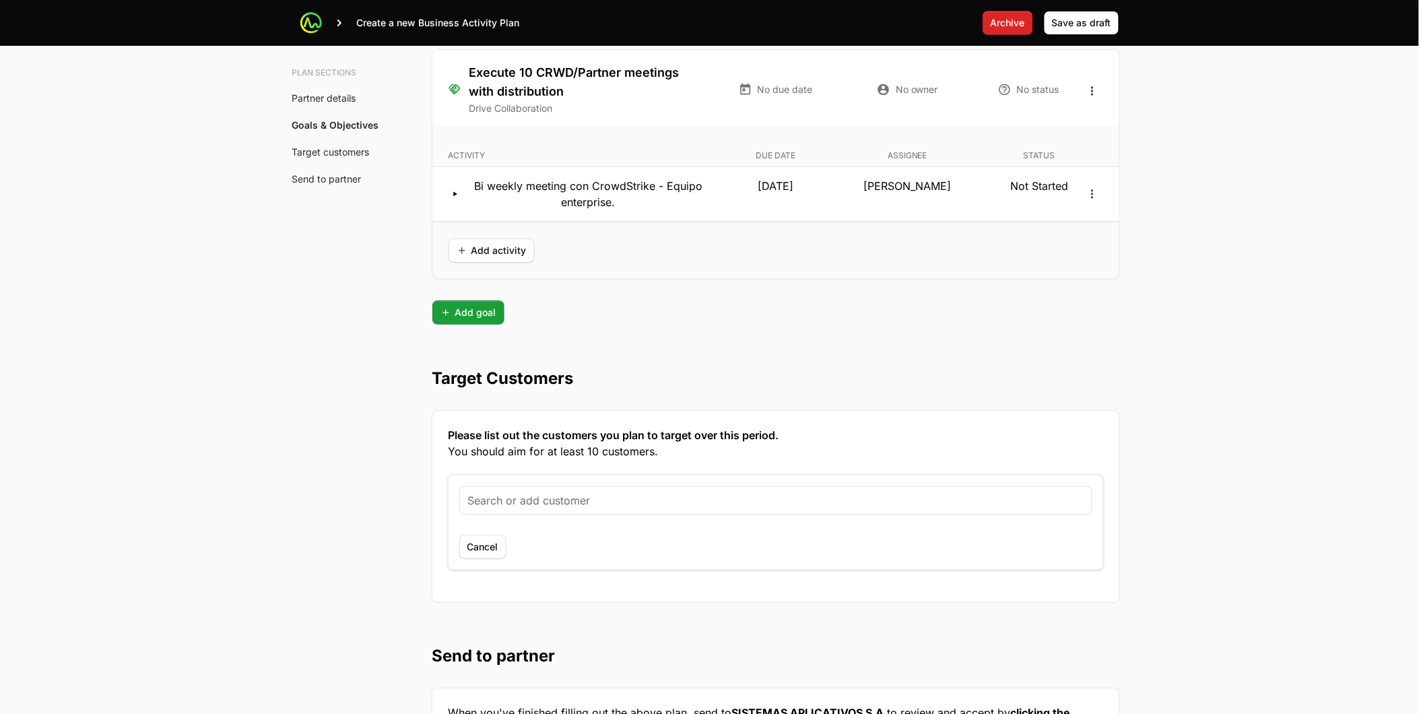
click at [507, 492] on input "text" at bounding box center [776, 500] width 616 height 16
type input "banco industrial"
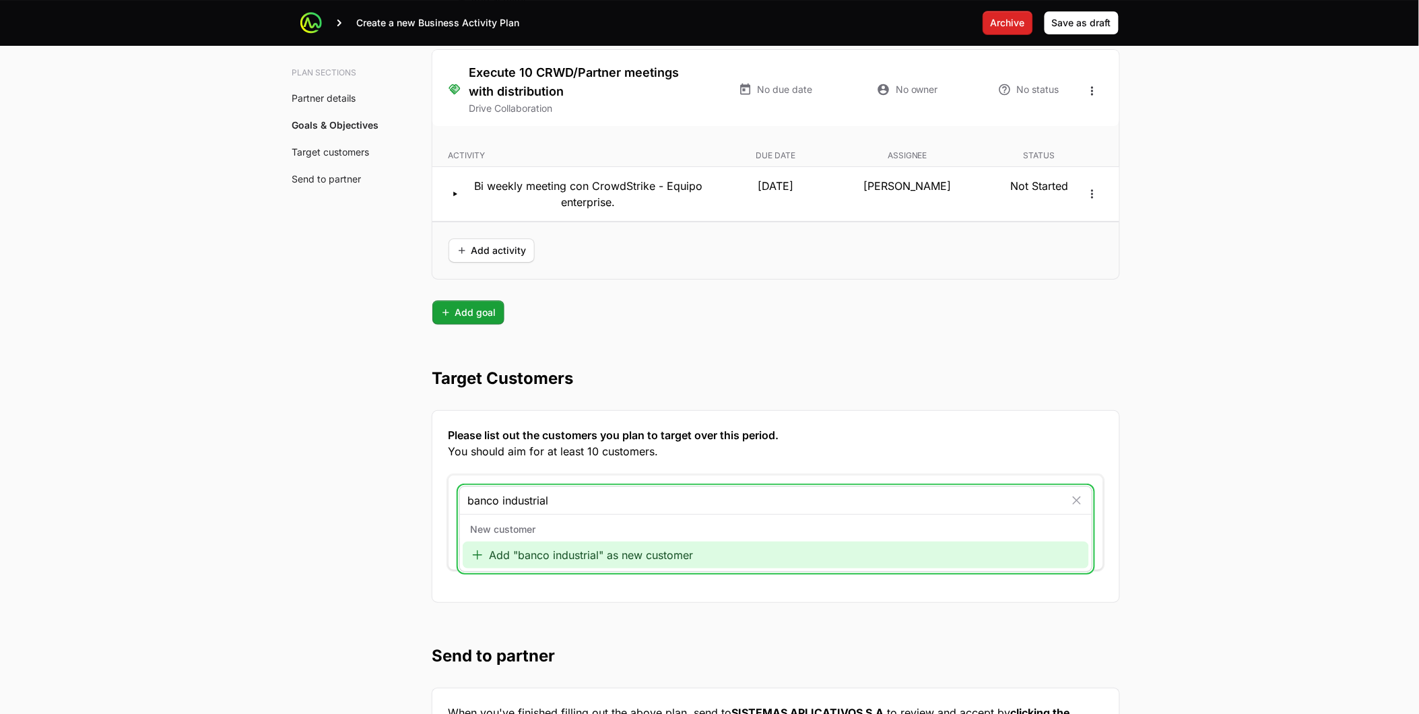
click at [540, 542] on div "Add "banco industrial" as new customer" at bounding box center [776, 555] width 626 height 27
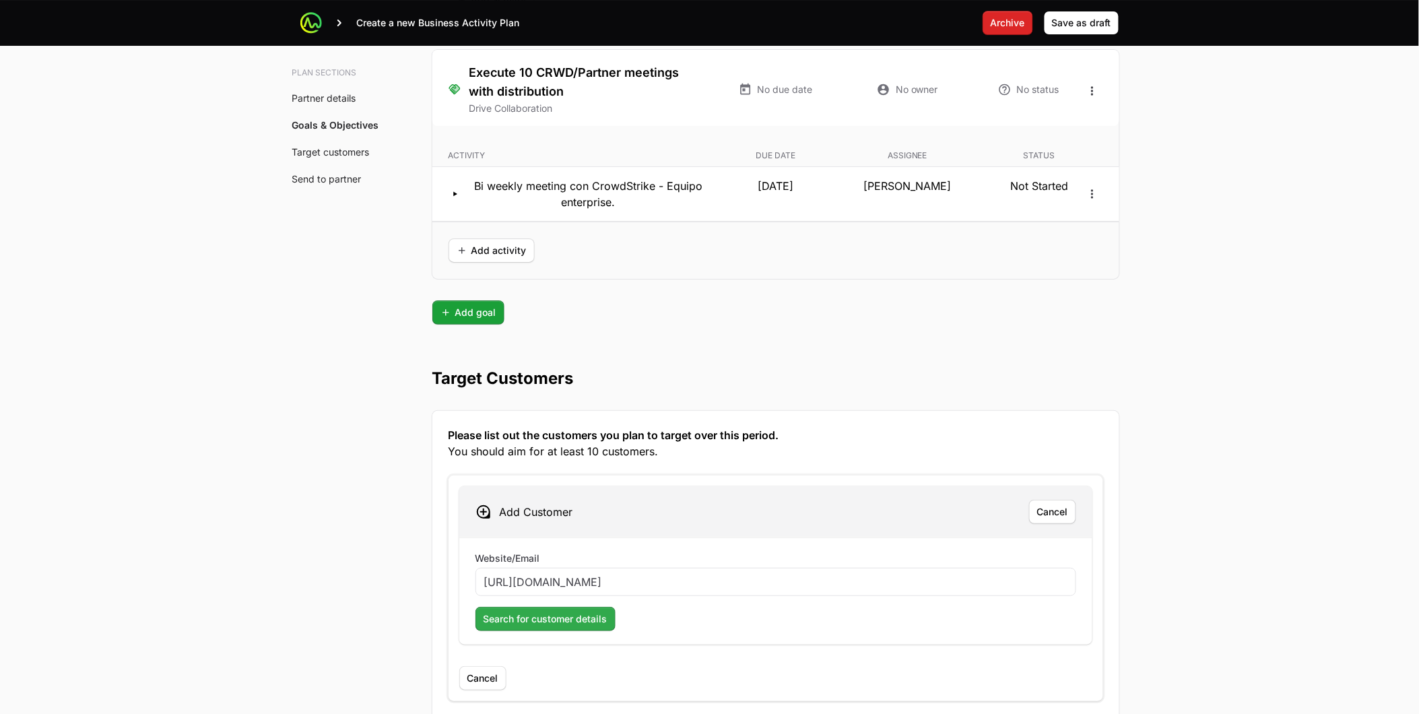
type input "[URL][DOMAIN_NAME]"
click at [539, 611] on span "Search for customer details" at bounding box center [546, 619] width 124 height 16
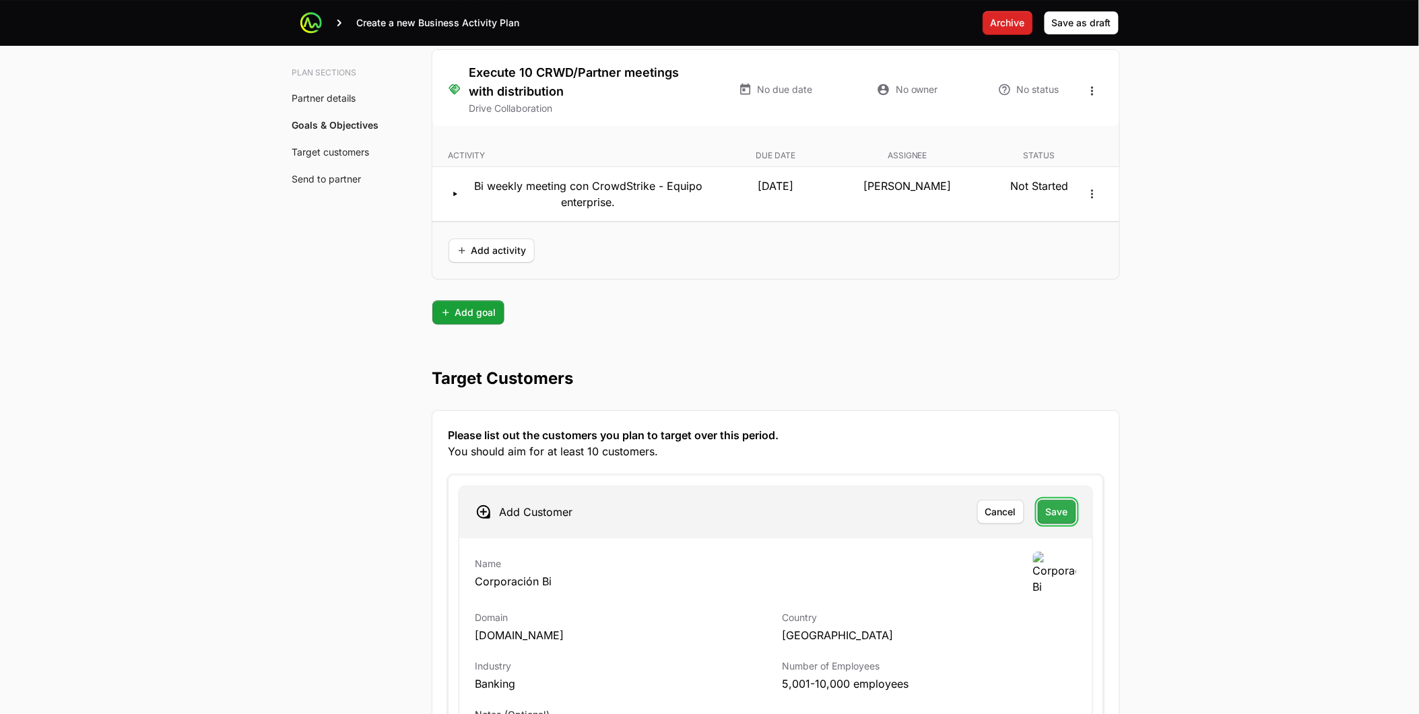
click at [1055, 504] on span "Save" at bounding box center [1057, 512] width 22 height 16
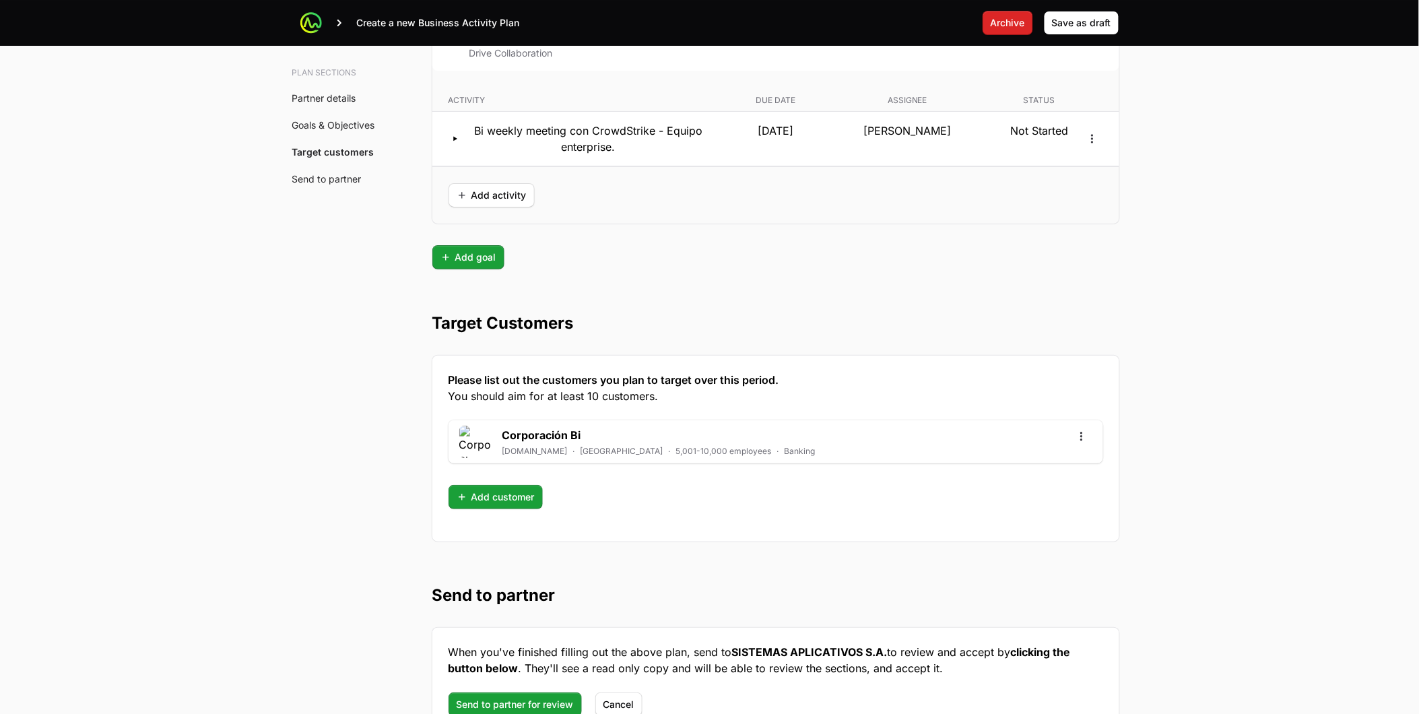
scroll to position [3706, 0]
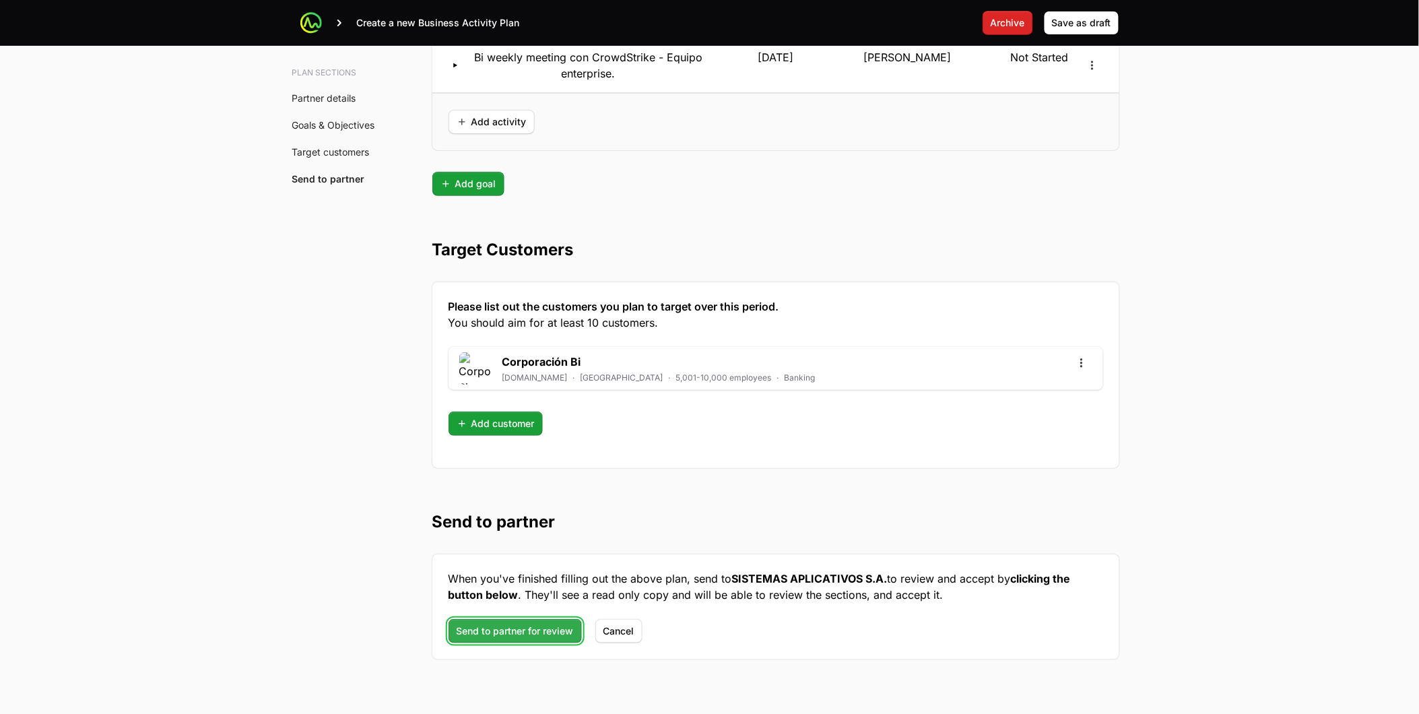
click at [517, 623] on span "Send to partner for review" at bounding box center [515, 631] width 117 height 16
